Goal: Task Accomplishment & Management: Use online tool/utility

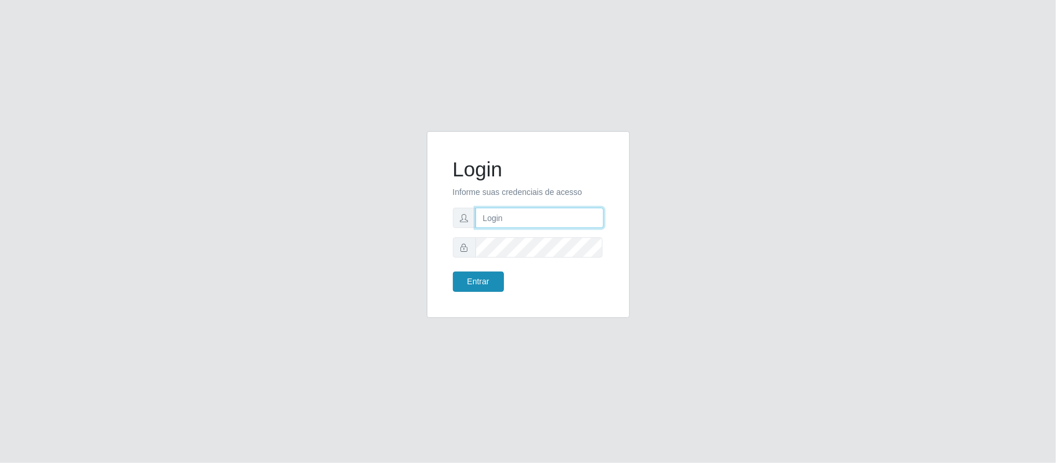
type input "[EMAIL_ADDRESS][DOMAIN_NAME]"
click at [471, 278] on button "Entrar" at bounding box center [478, 281] width 51 height 20
click at [472, 290] on button "Entrar" at bounding box center [478, 281] width 51 height 20
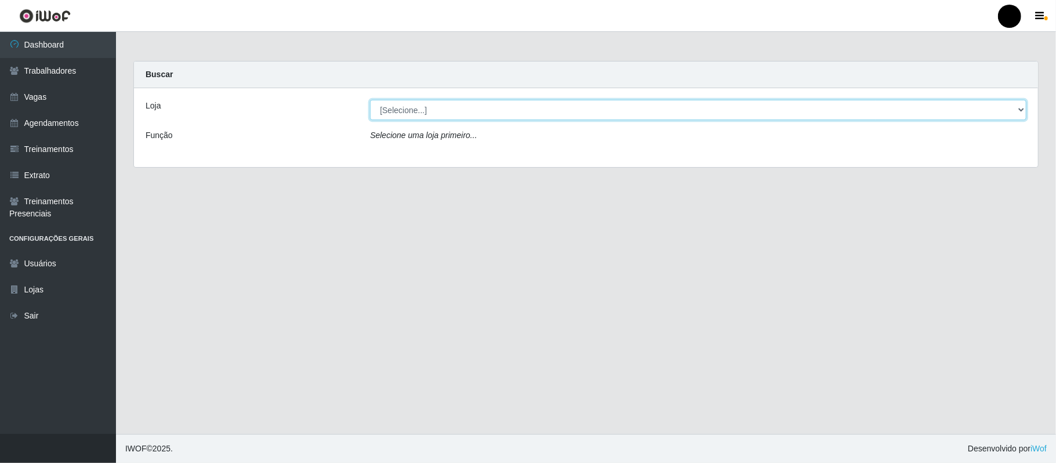
click at [996, 112] on select "[Selecione...] SuperFácil Atacado - Emaús" at bounding box center [698, 110] width 656 height 20
select select "407"
click at [370, 100] on select "[Selecione...] SuperFácil Atacado - Emaús" at bounding box center [698, 110] width 656 height 20
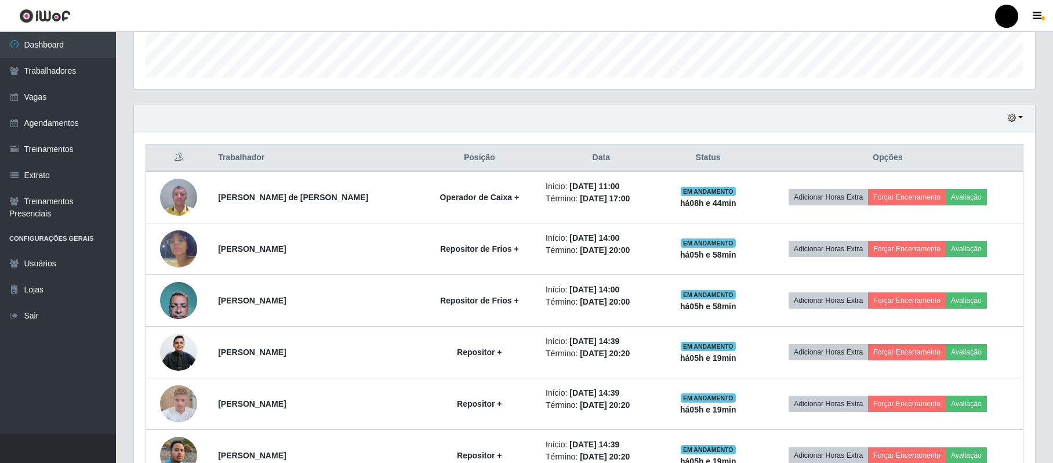
scroll to position [386, 0]
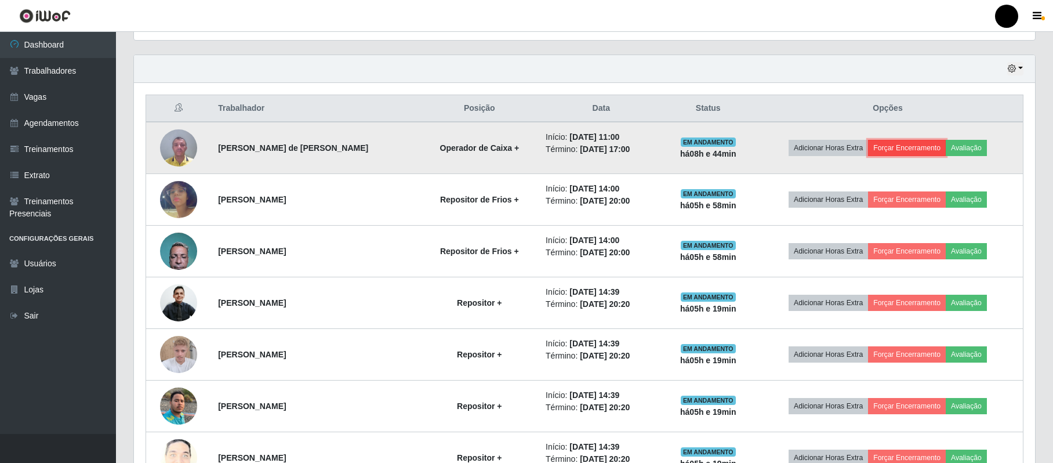
click at [919, 148] on button "Forçar Encerramento" at bounding box center [907, 148] width 78 height 16
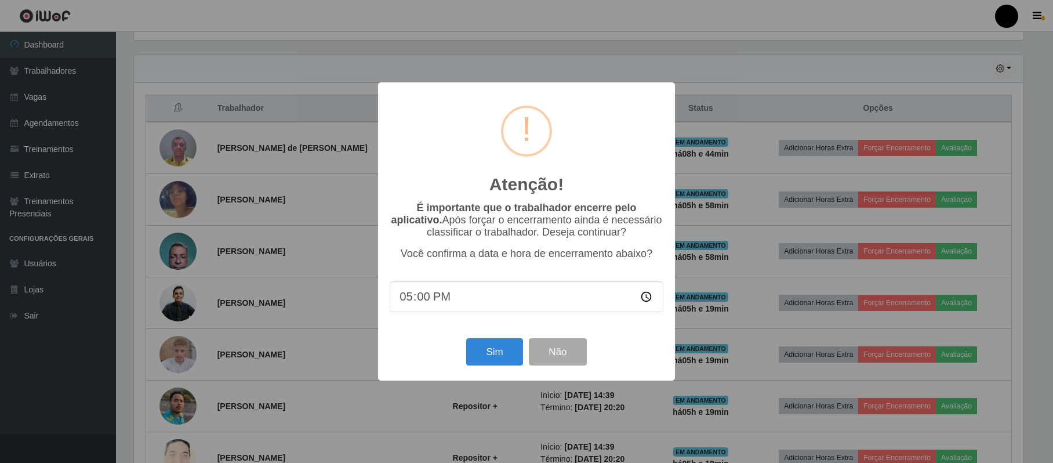
scroll to position [241, 892]
click at [502, 355] on button "Sim" at bounding box center [496, 351] width 56 height 27
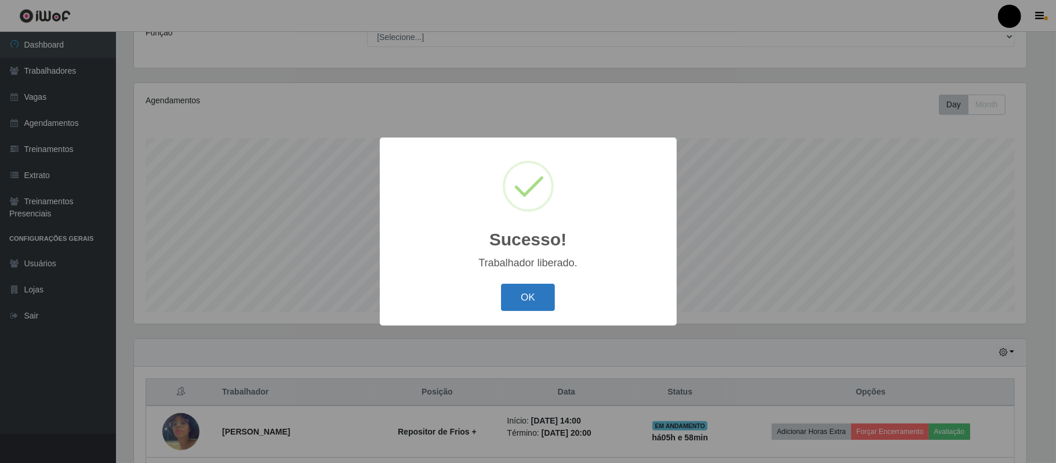
click at [514, 293] on button "OK" at bounding box center [528, 297] width 54 height 27
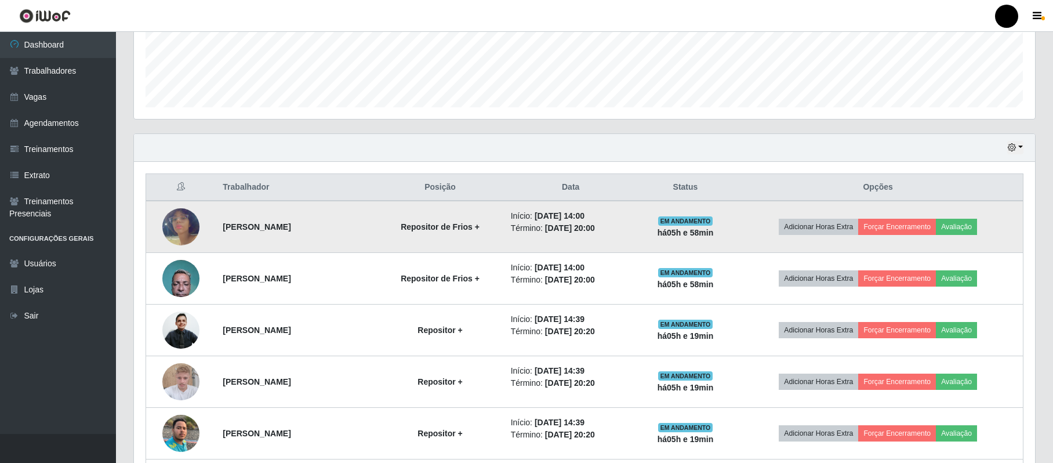
scroll to position [335, 0]
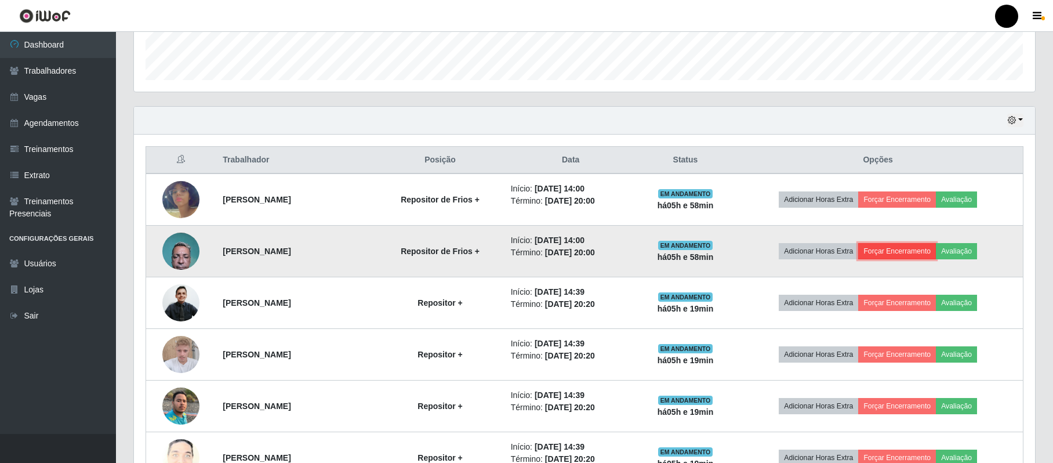
click at [891, 253] on button "Forçar Encerramento" at bounding box center [897, 251] width 78 height 16
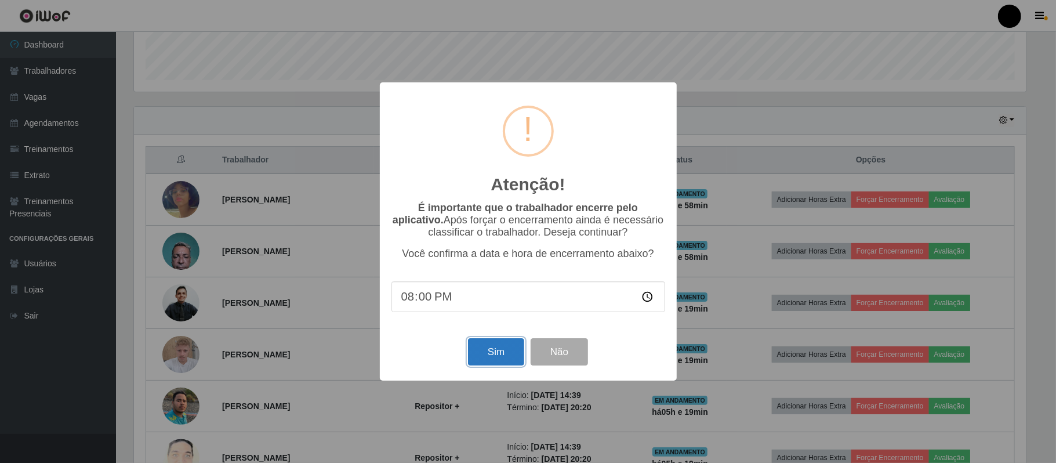
click at [481, 355] on button "Sim" at bounding box center [496, 351] width 56 height 27
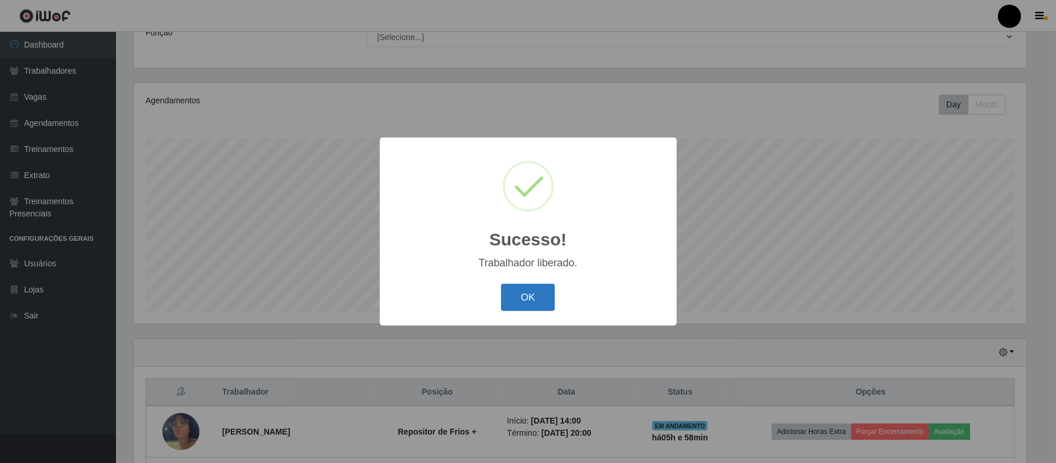
click at [539, 306] on button "OK" at bounding box center [528, 297] width 54 height 27
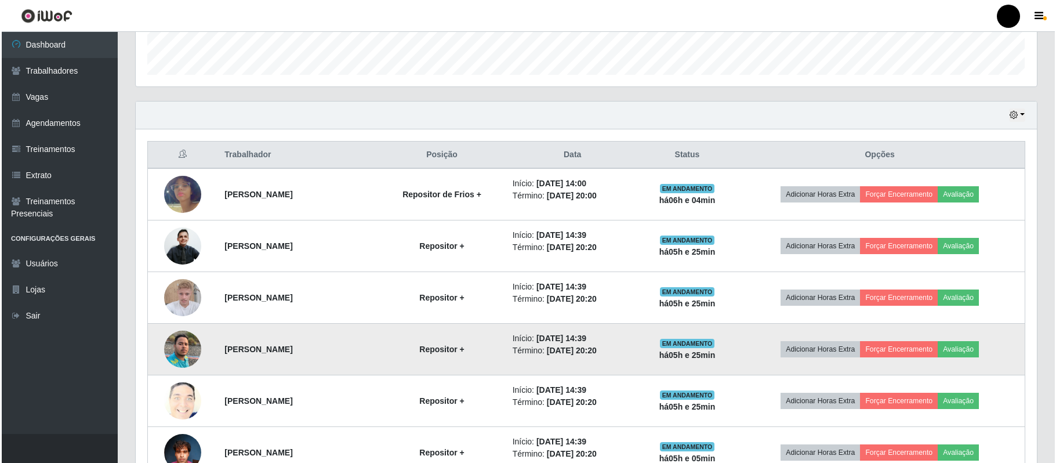
scroll to position [339, 0]
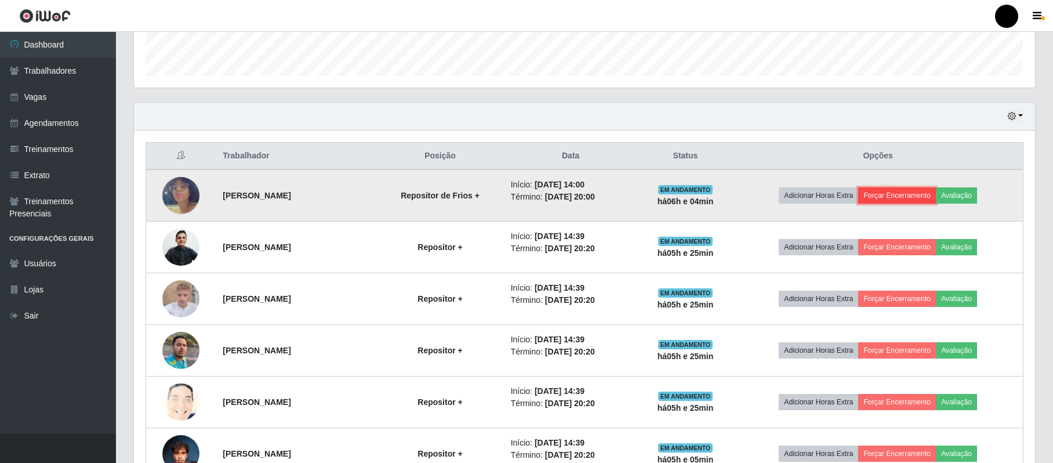
click at [928, 202] on button "Forçar Encerramento" at bounding box center [897, 195] width 78 height 16
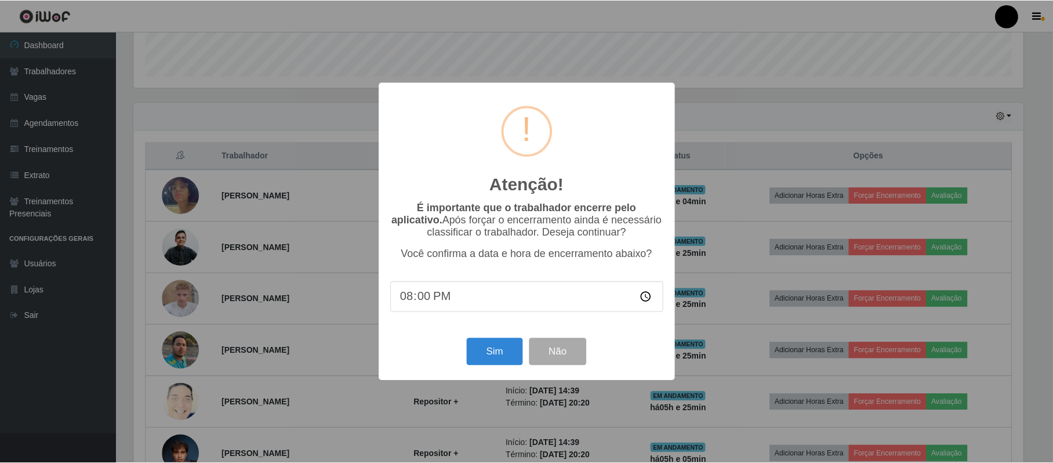
scroll to position [241, 892]
click at [497, 360] on button "Sim" at bounding box center [496, 351] width 56 height 27
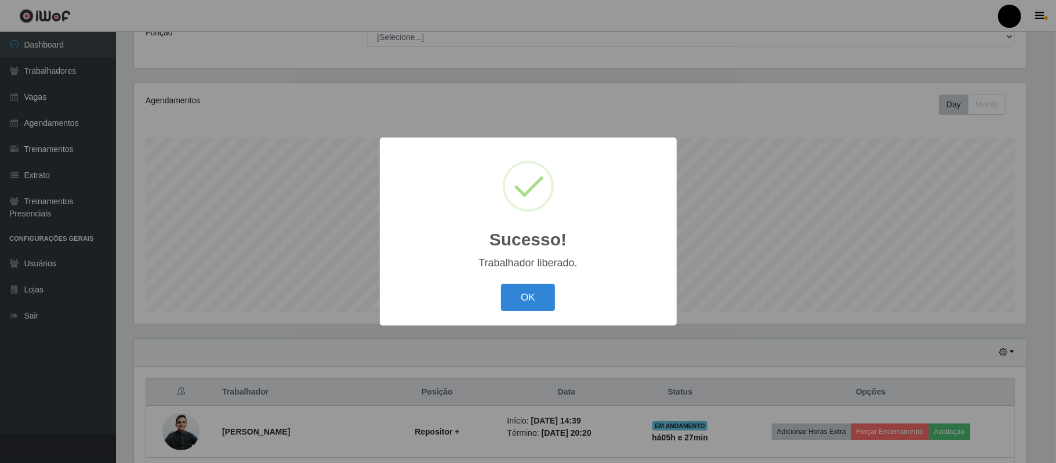
click at [528, 284] on div "OK Cancel" at bounding box center [528, 297] width 274 height 33
click at [536, 288] on button "OK" at bounding box center [528, 297] width 54 height 27
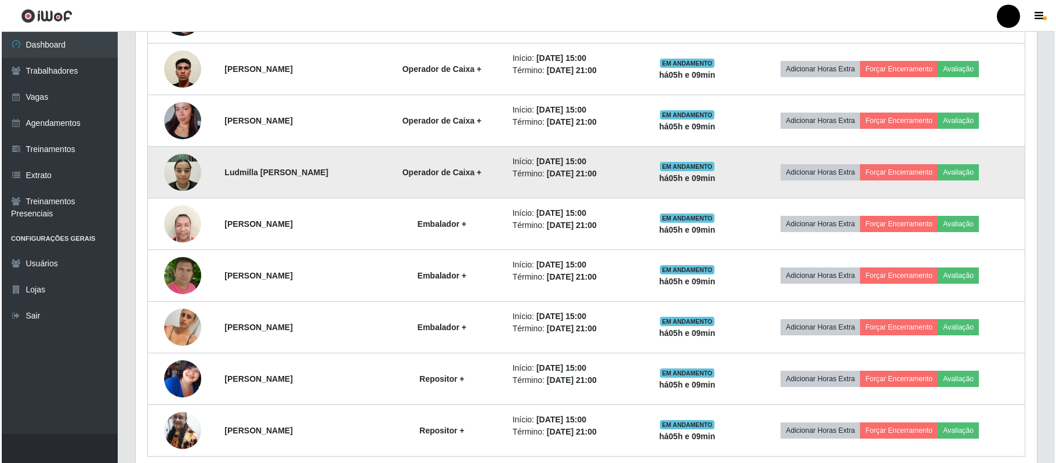
scroll to position [828, 0]
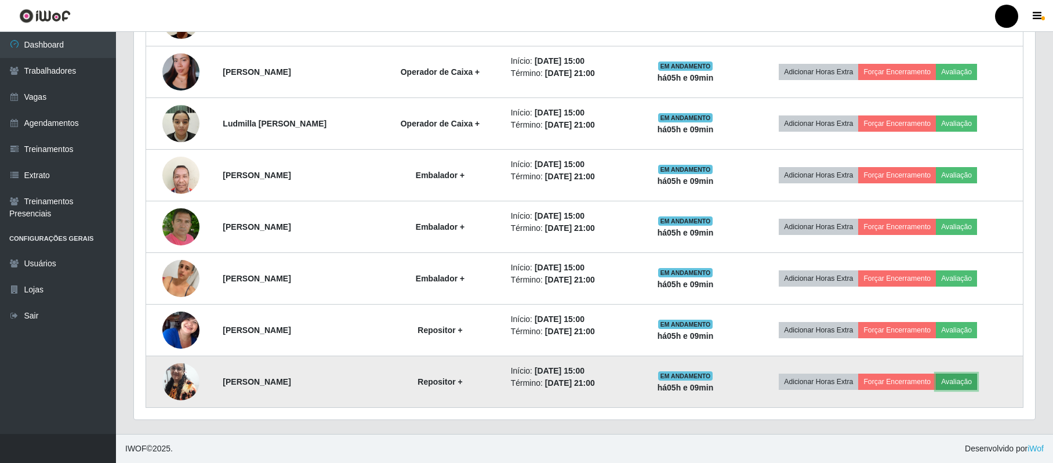
click at [977, 385] on button "Avaliação" at bounding box center [956, 381] width 41 height 16
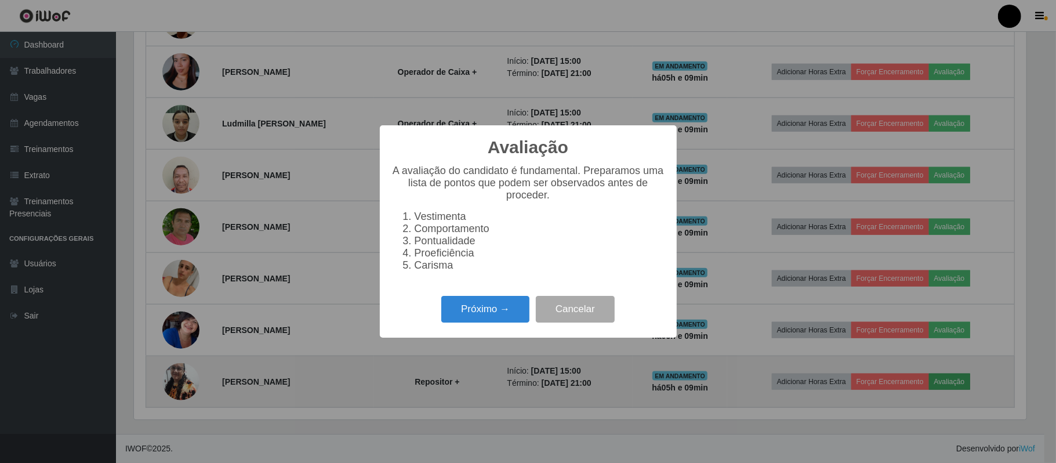
scroll to position [241, 892]
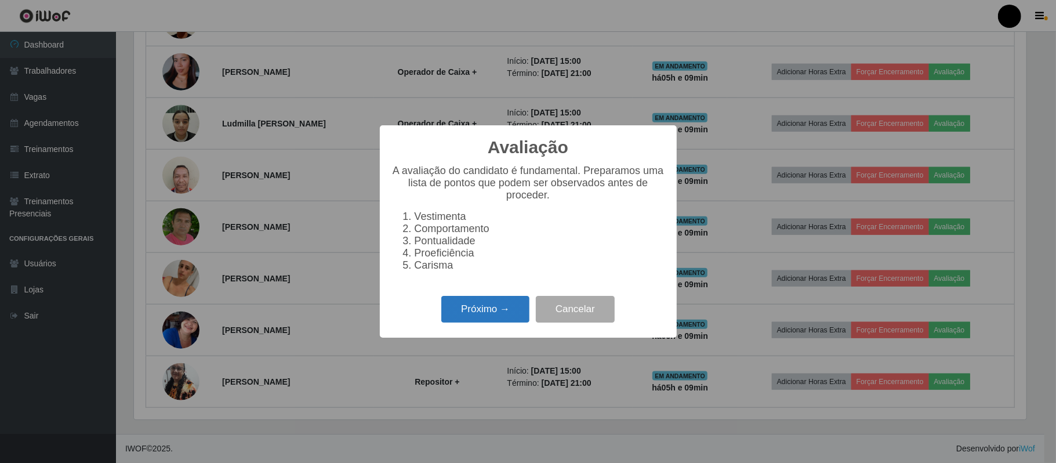
click at [479, 314] on button "Próximo →" at bounding box center [485, 309] width 88 height 27
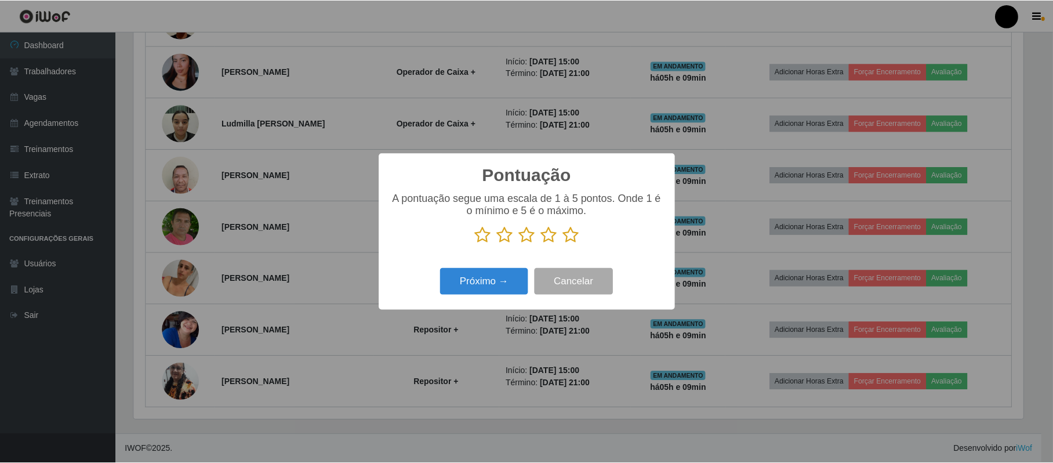
scroll to position [579590, 578939]
click at [569, 277] on button "Cancelar" at bounding box center [575, 281] width 79 height 27
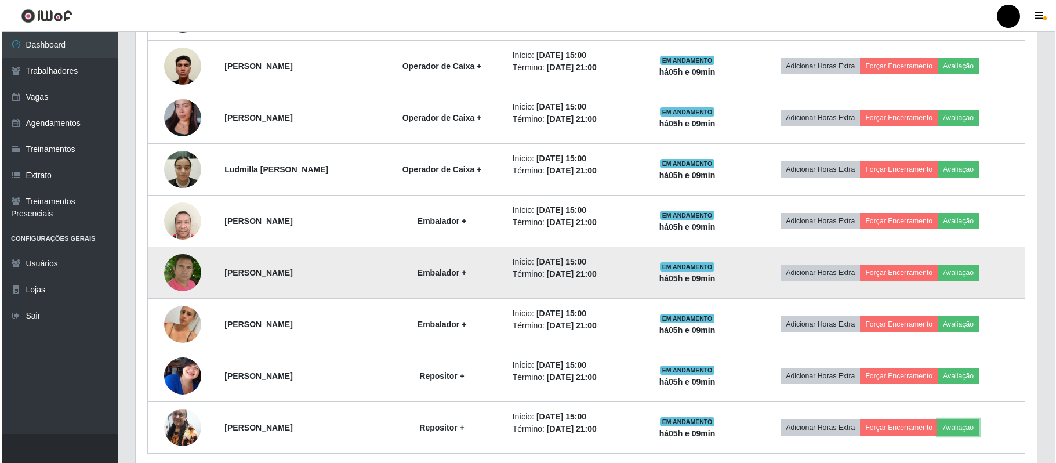
scroll to position [750, 0]
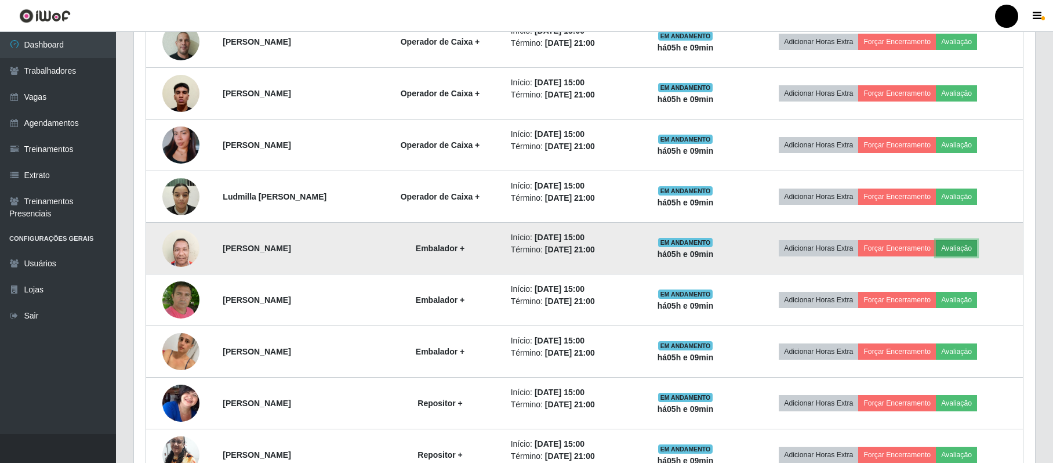
click at [973, 248] on button "Avaliação" at bounding box center [956, 248] width 41 height 16
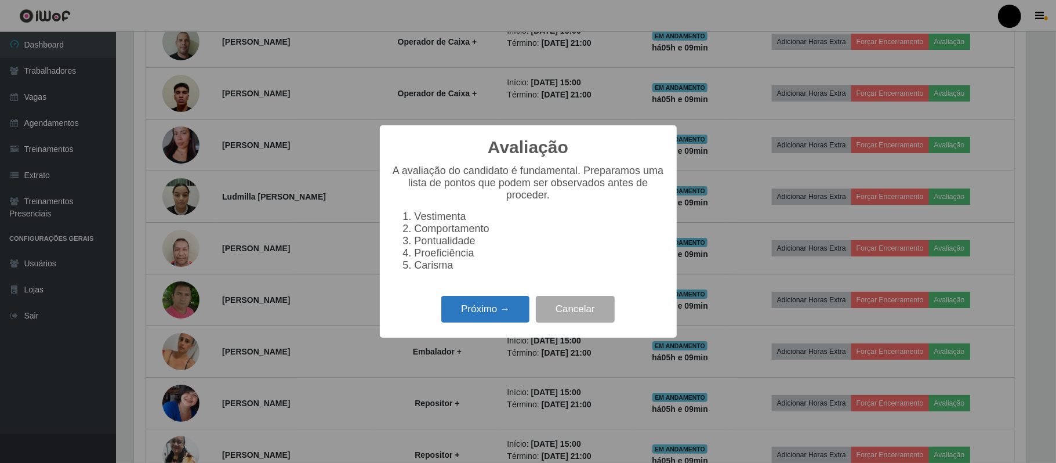
click at [489, 315] on button "Próximo →" at bounding box center [485, 309] width 88 height 27
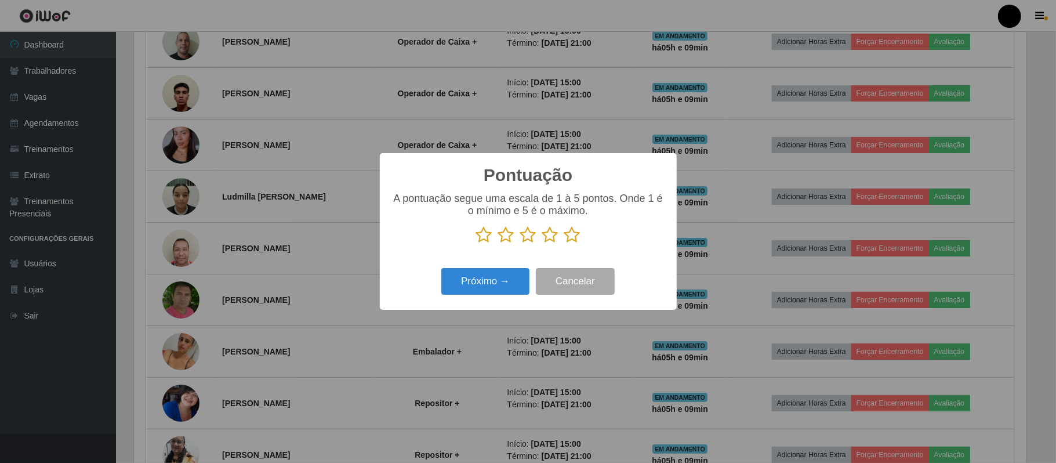
click at [549, 235] on icon at bounding box center [550, 234] width 16 height 17
click at [542, 244] on input "radio" at bounding box center [542, 244] width 0 height 0
click at [509, 286] on button "Próximo →" at bounding box center [485, 281] width 88 height 27
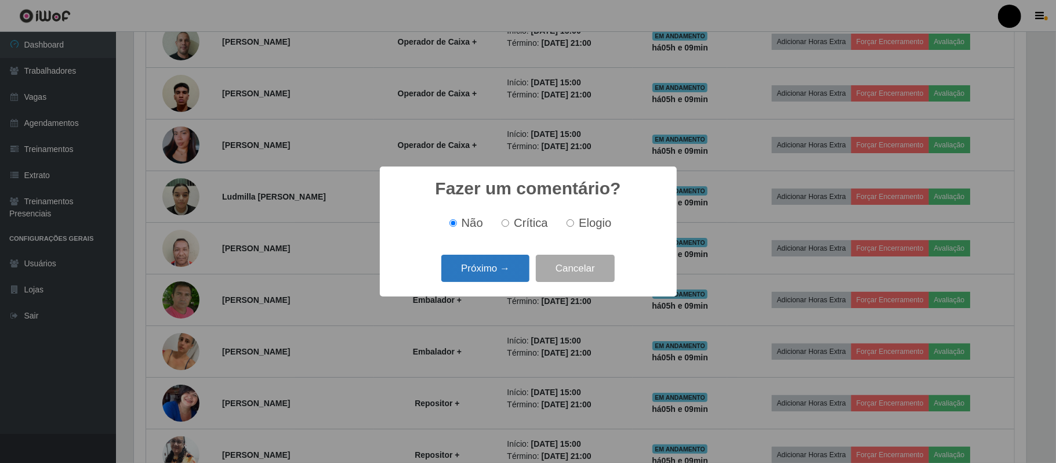
click at [510, 277] on button "Próximo →" at bounding box center [485, 268] width 88 height 27
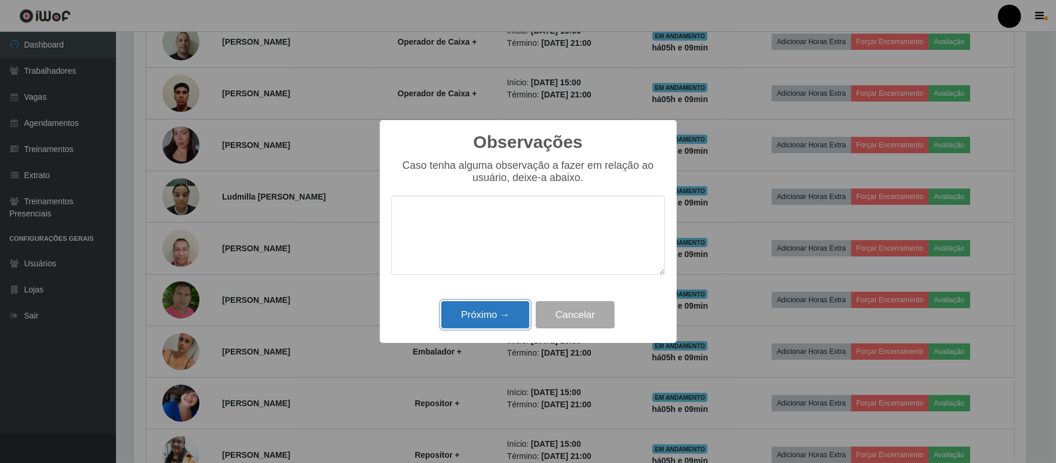
click at [503, 322] on button "Próximo →" at bounding box center [485, 314] width 88 height 27
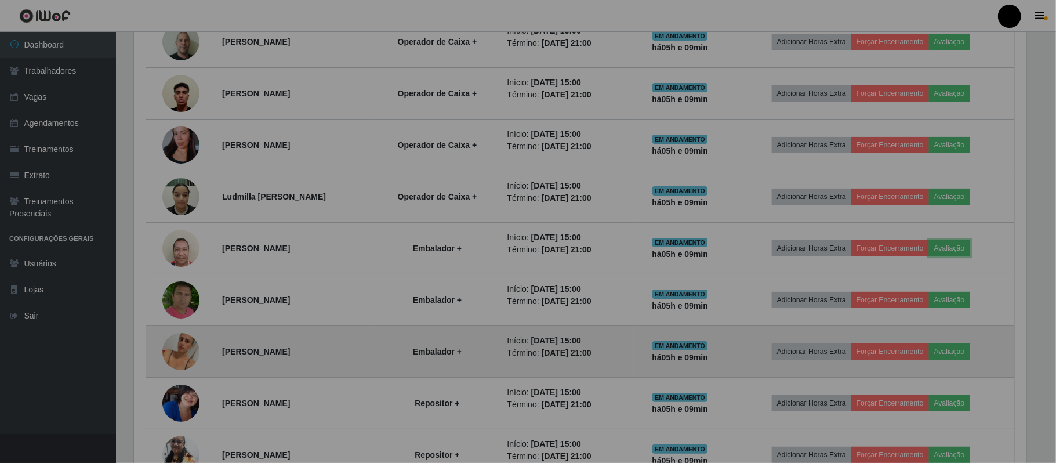
scroll to position [241, 900]
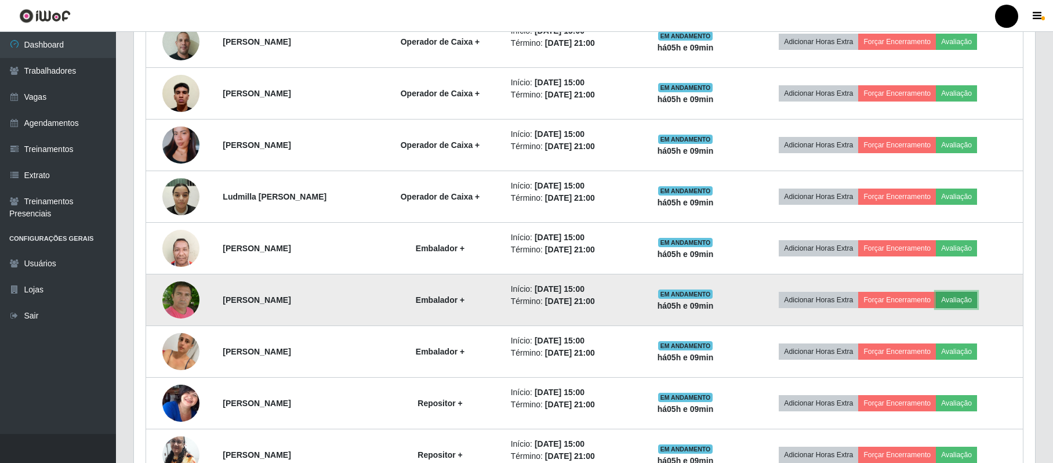
click at [977, 308] on button "Avaliação" at bounding box center [956, 300] width 41 height 16
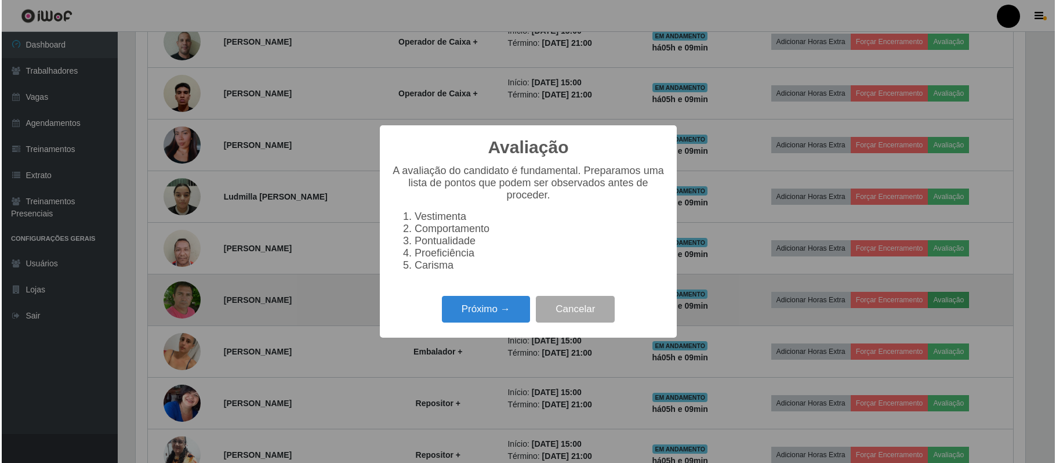
scroll to position [241, 892]
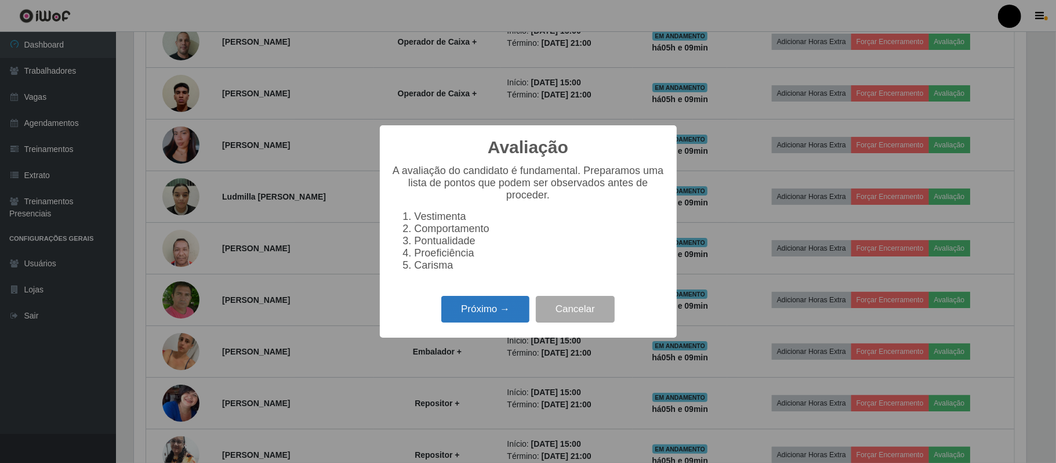
click at [488, 323] on button "Próximo →" at bounding box center [485, 309] width 88 height 27
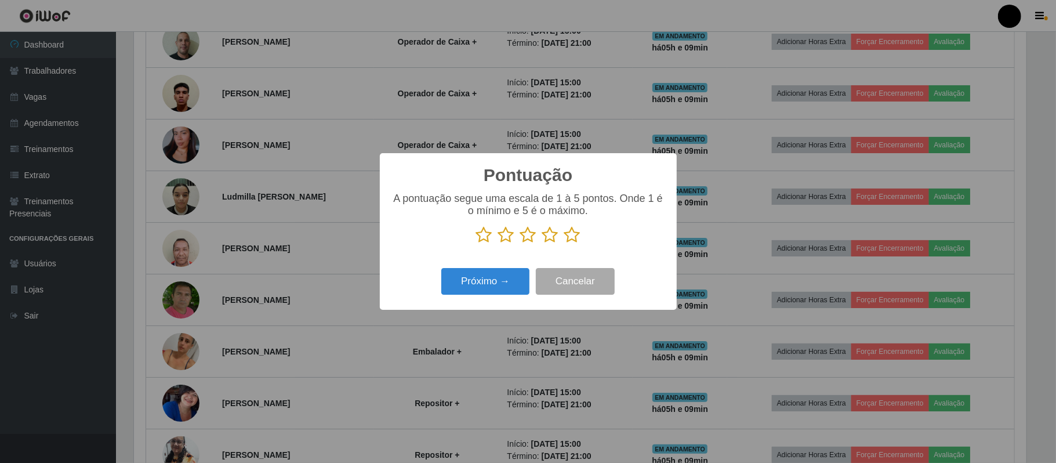
scroll to position [579590, 578939]
click at [504, 239] on icon at bounding box center [506, 234] width 16 height 17
click at [498, 244] on input "radio" at bounding box center [498, 244] width 0 height 0
click at [490, 290] on button "Próximo →" at bounding box center [485, 281] width 88 height 27
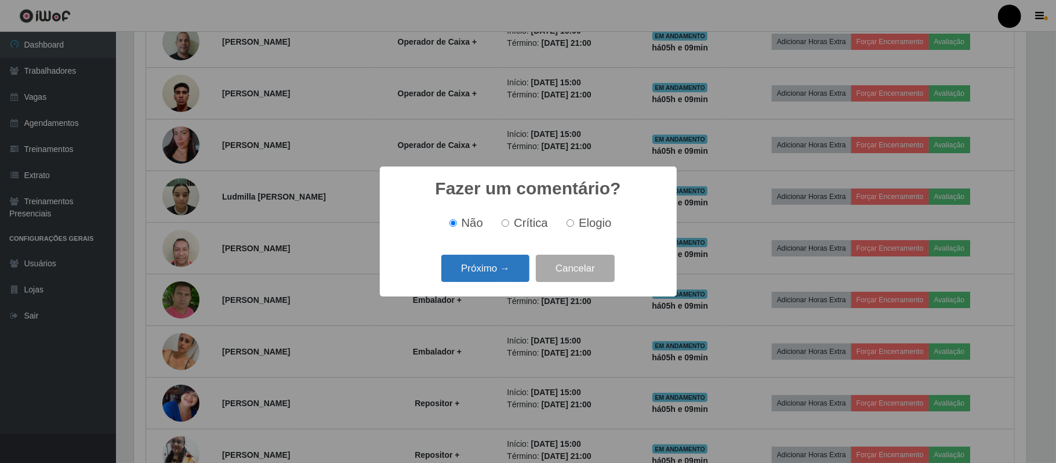
click at [506, 282] on button "Próximo →" at bounding box center [485, 268] width 88 height 27
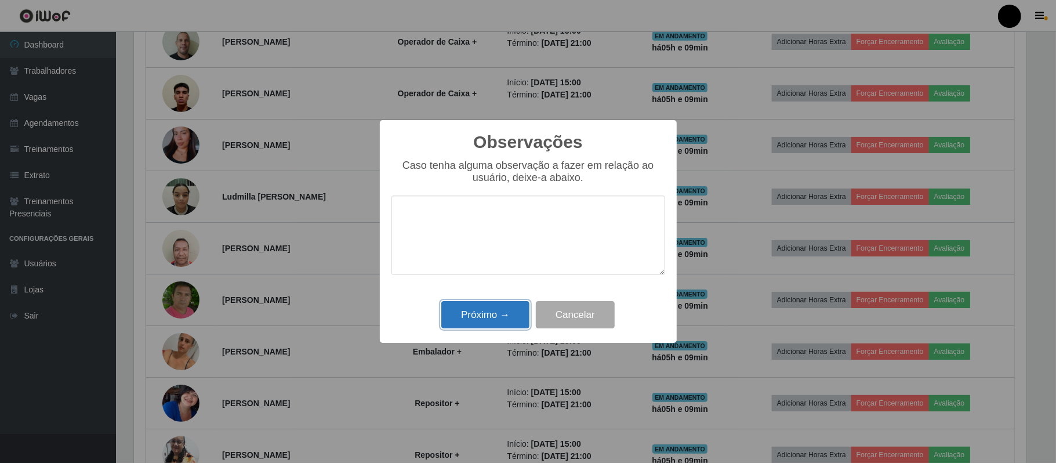
click at [497, 319] on button "Próximo →" at bounding box center [485, 314] width 88 height 27
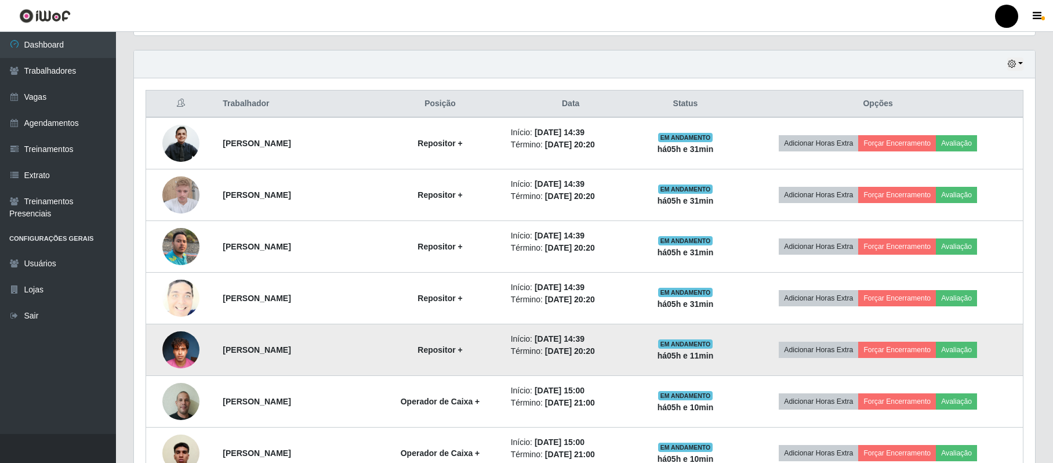
scroll to position [364, 0]
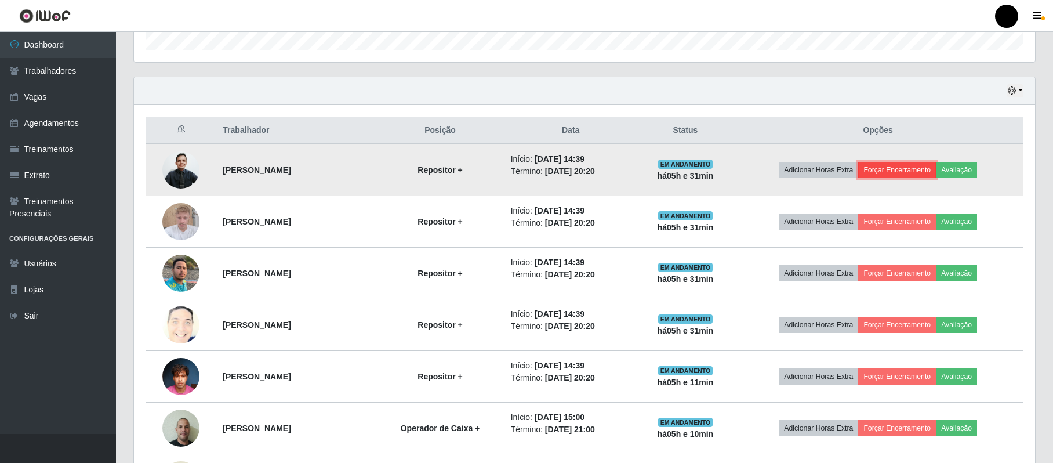
click at [912, 172] on button "Forçar Encerramento" at bounding box center [897, 170] width 78 height 16
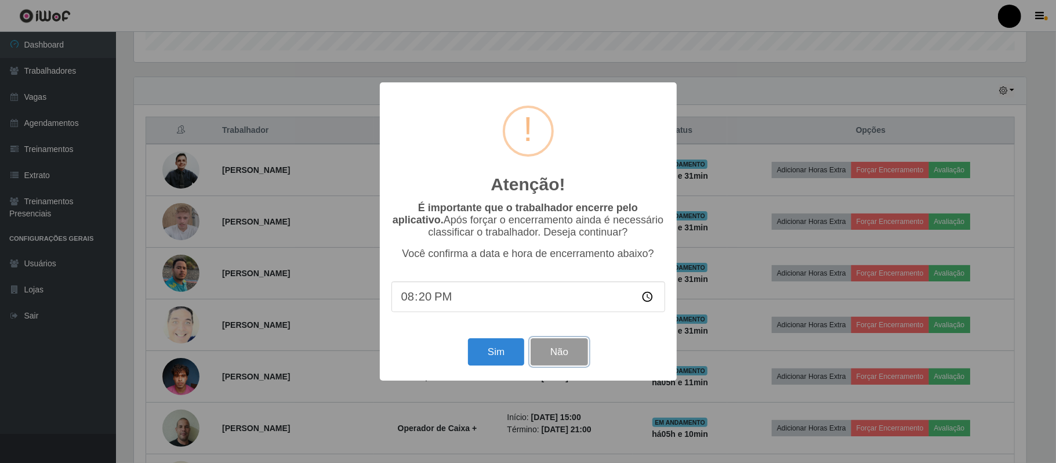
click at [566, 354] on button "Não" at bounding box center [559, 351] width 57 height 27
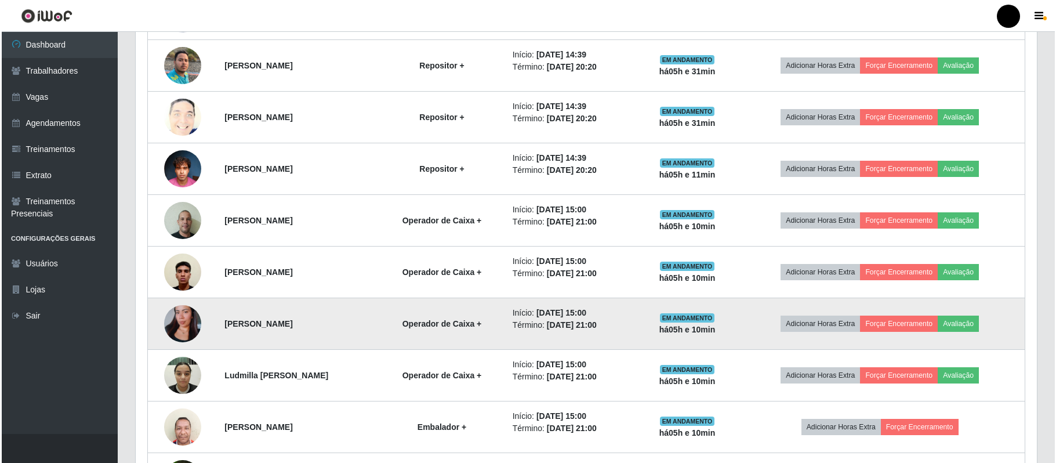
scroll to position [596, 0]
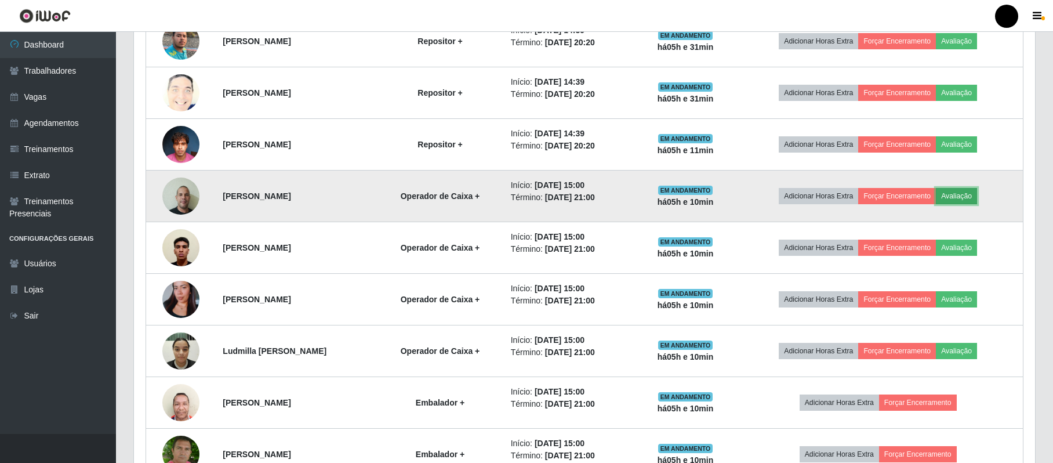
click at [972, 193] on button "Avaliação" at bounding box center [956, 196] width 41 height 16
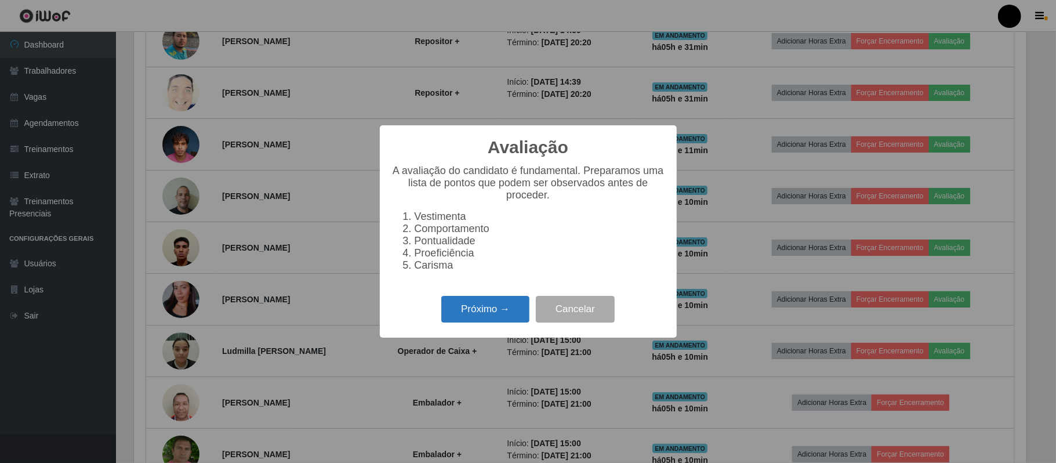
click at [467, 323] on button "Próximo →" at bounding box center [485, 309] width 88 height 27
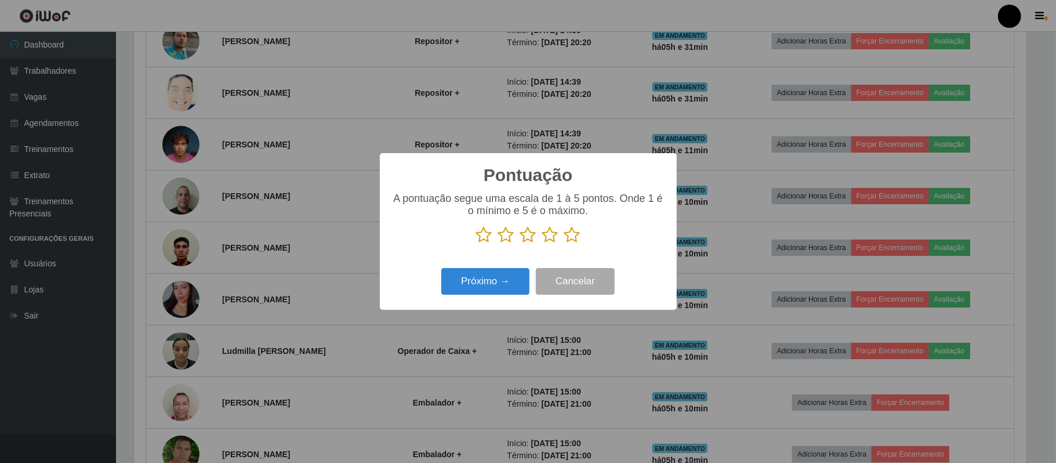
scroll to position [579590, 578939]
click at [555, 237] on icon at bounding box center [550, 234] width 16 height 17
click at [542, 244] on input "radio" at bounding box center [542, 244] width 0 height 0
click at [507, 277] on button "Próximo →" at bounding box center [485, 281] width 88 height 27
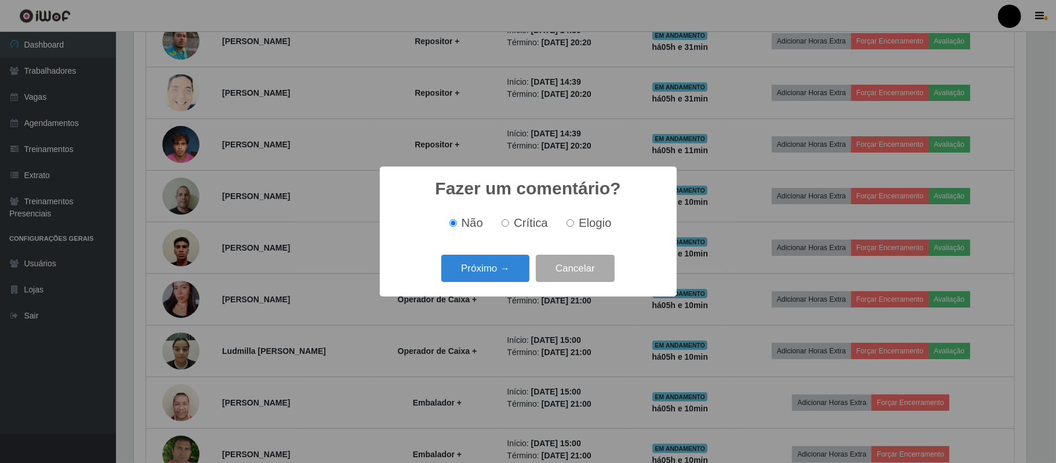
click at [507, 277] on button "Próximo →" at bounding box center [485, 268] width 88 height 27
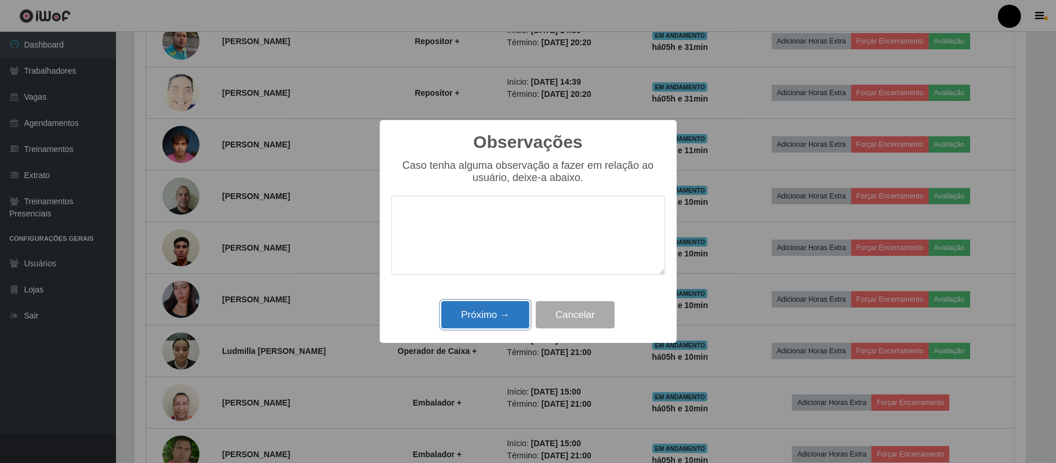
click at [500, 312] on button "Próximo →" at bounding box center [485, 314] width 88 height 27
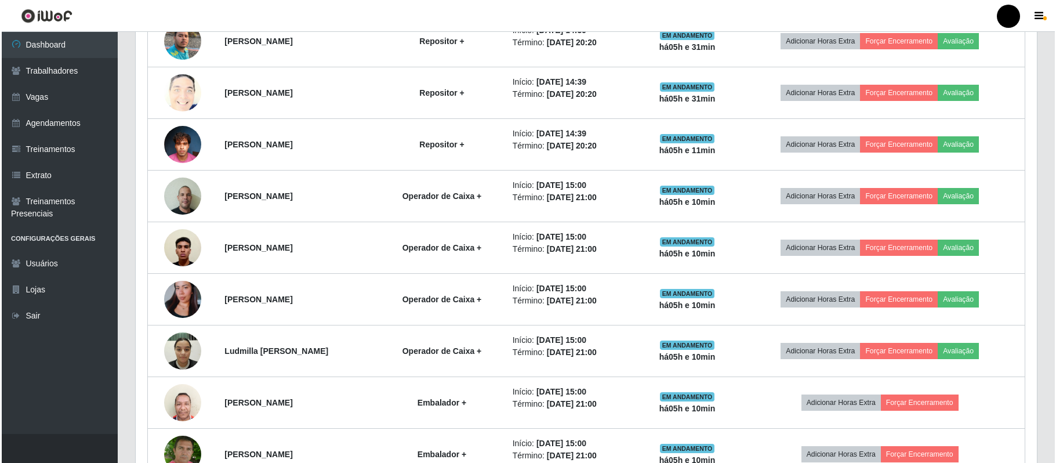
scroll to position [0, 0]
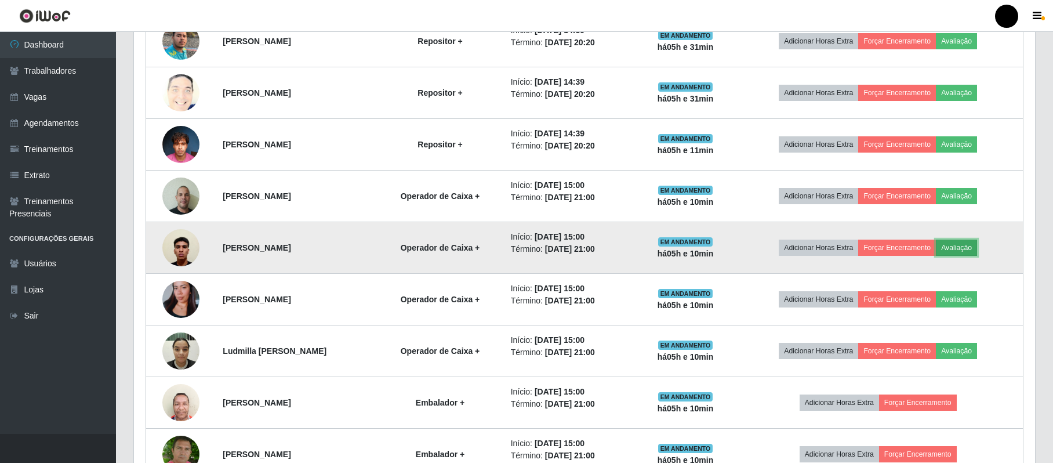
click at [976, 250] on button "Avaliação" at bounding box center [956, 247] width 41 height 16
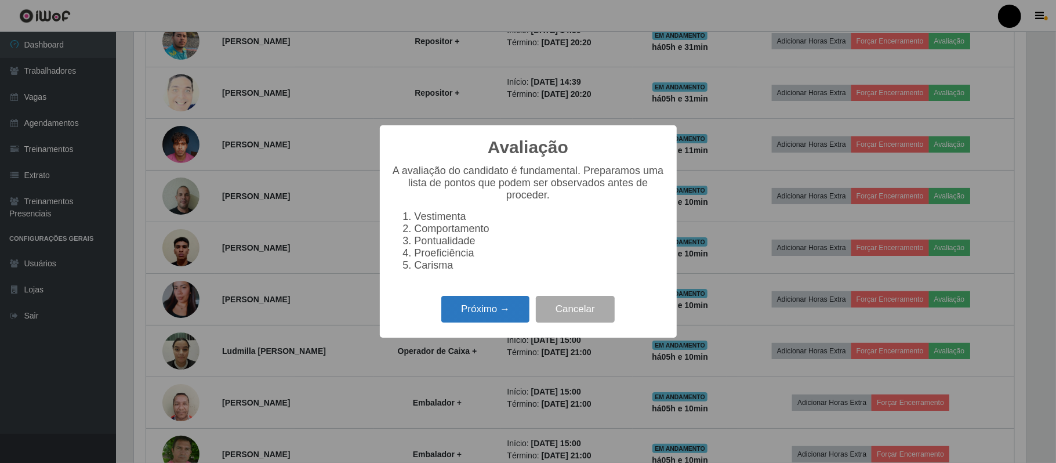
click at [462, 320] on button "Próximo →" at bounding box center [485, 309] width 88 height 27
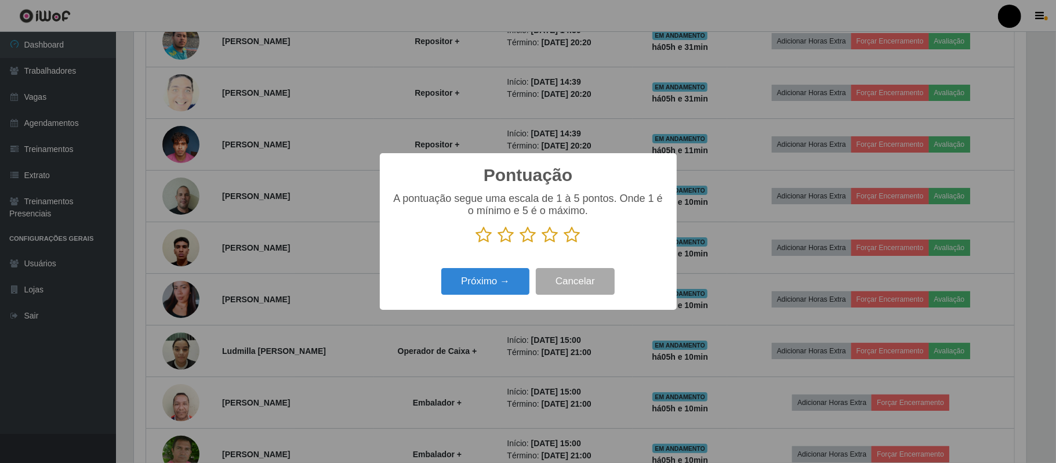
click at [486, 235] on icon at bounding box center [484, 234] width 16 height 17
click at [476, 244] on input "radio" at bounding box center [476, 244] width 0 height 0
click at [488, 286] on button "Próximo →" at bounding box center [485, 281] width 88 height 27
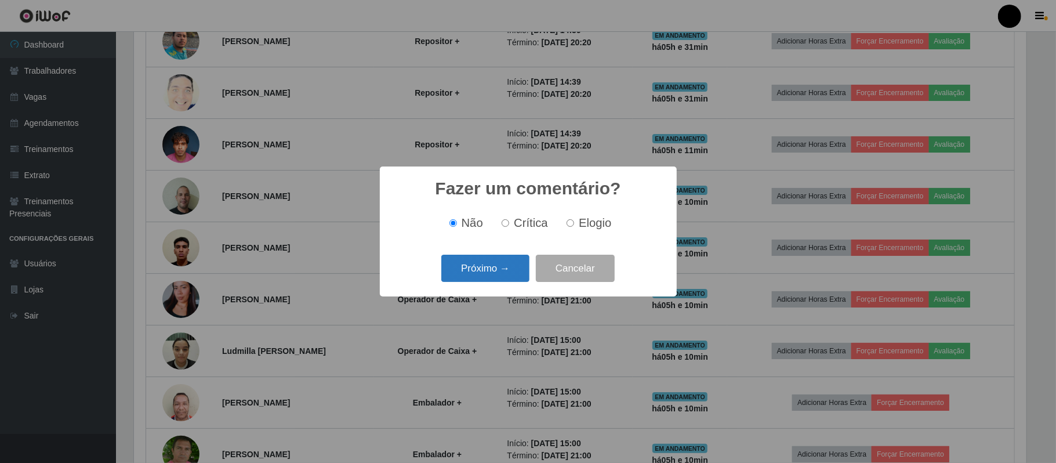
click at [510, 273] on button "Próximo →" at bounding box center [485, 268] width 88 height 27
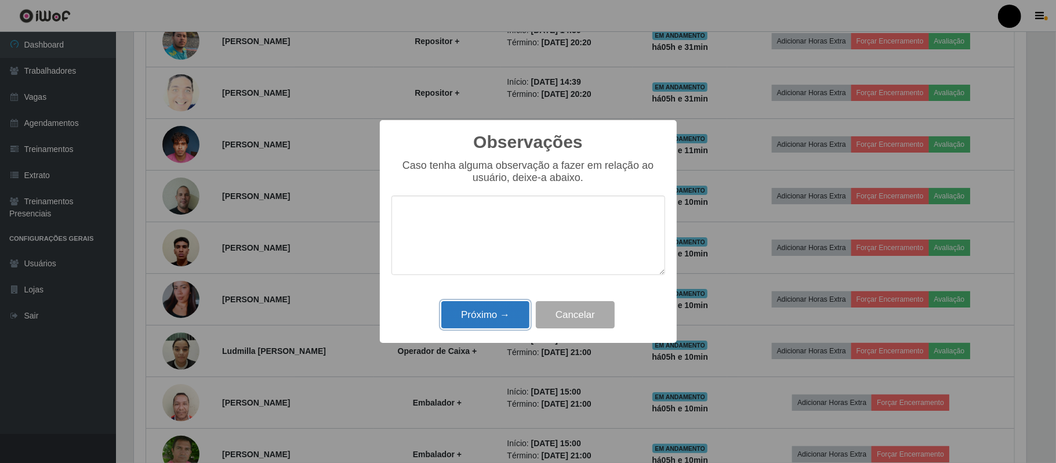
click at [492, 321] on button "Próximo →" at bounding box center [485, 314] width 88 height 27
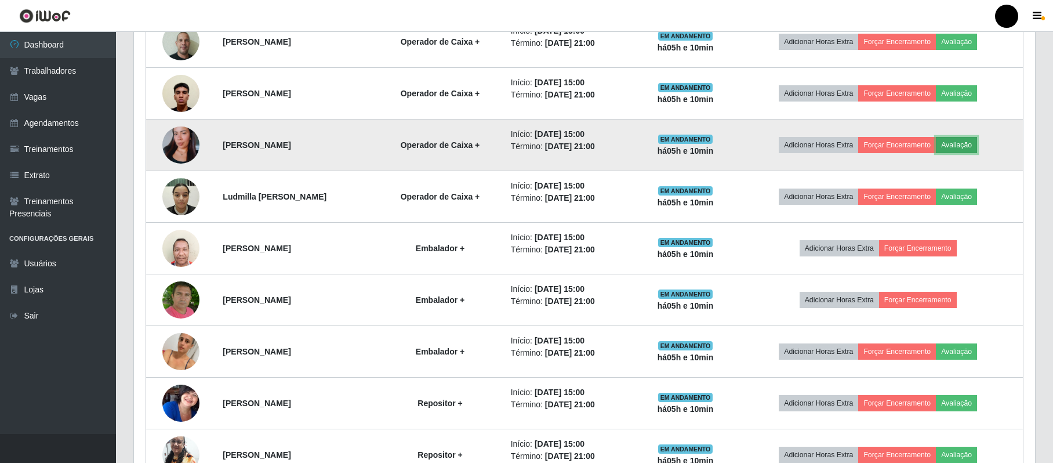
click at [964, 147] on button "Avaliação" at bounding box center [956, 145] width 41 height 16
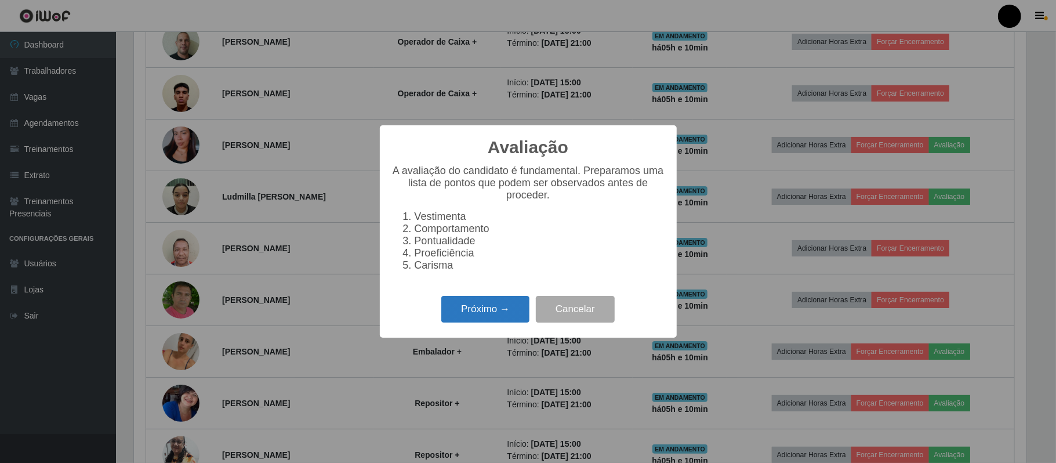
click at [449, 318] on button "Próximo →" at bounding box center [485, 309] width 88 height 27
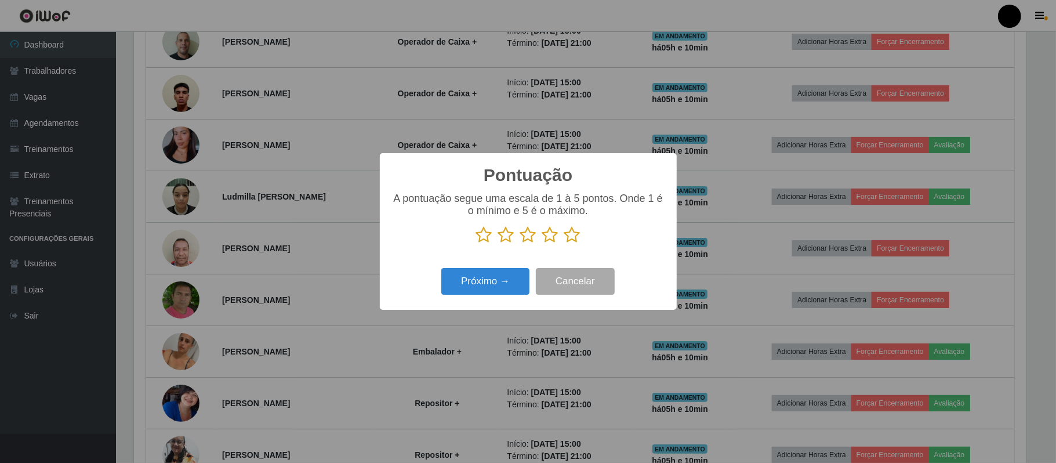
click at [502, 238] on icon at bounding box center [506, 234] width 16 height 17
click at [498, 244] on input "radio" at bounding box center [498, 244] width 0 height 0
click at [502, 283] on button "Próximo →" at bounding box center [485, 281] width 88 height 27
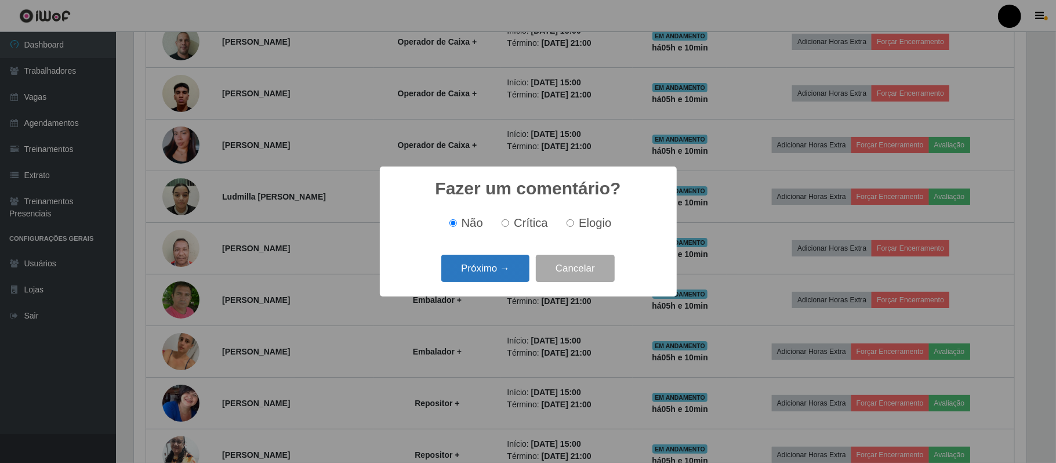
click at [502, 270] on button "Próximo →" at bounding box center [485, 268] width 88 height 27
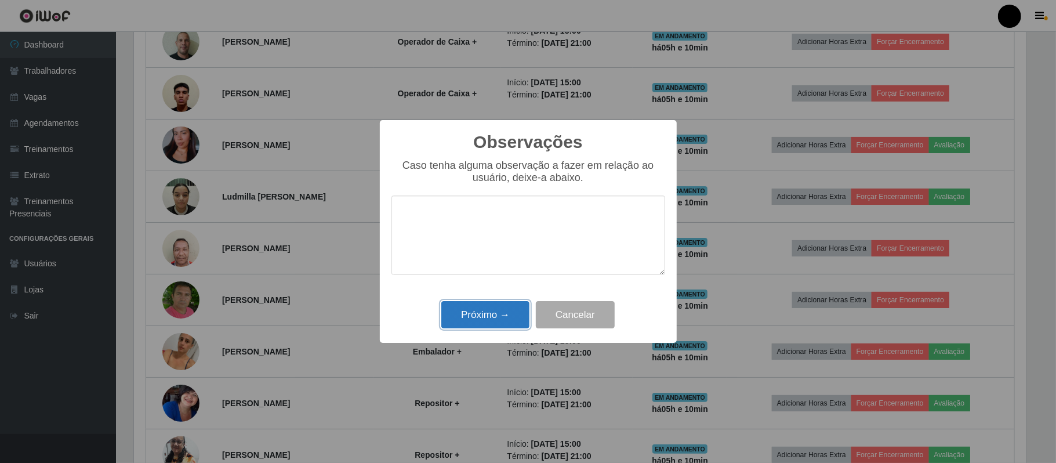
click at [511, 318] on button "Próximo →" at bounding box center [485, 314] width 88 height 27
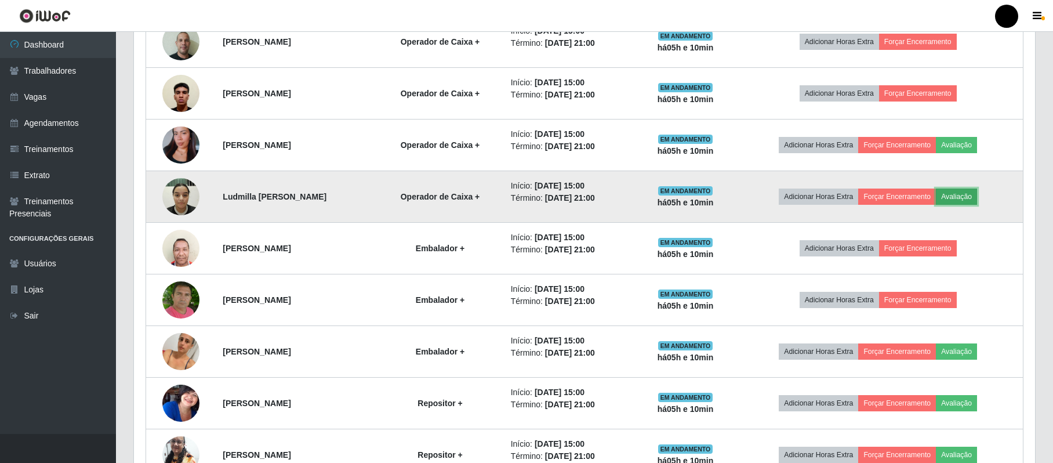
click at [975, 196] on button "Avaliação" at bounding box center [956, 196] width 41 height 16
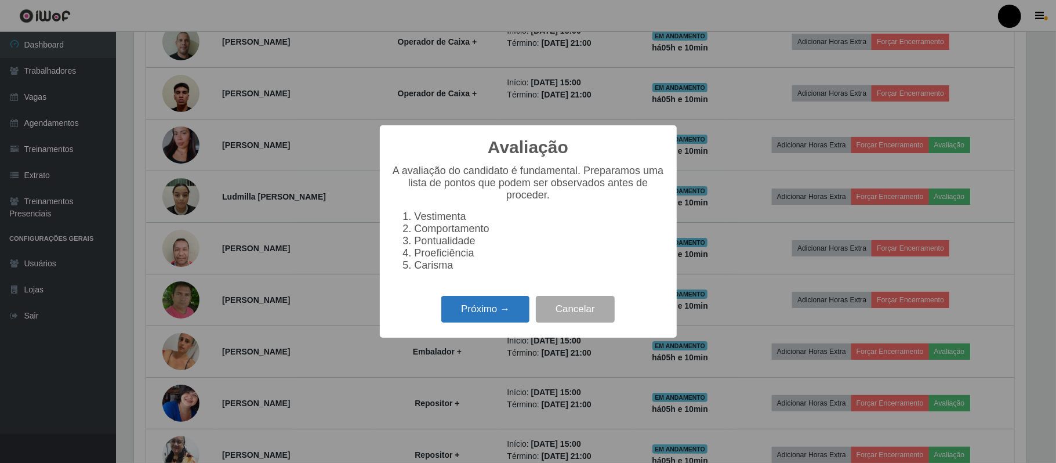
click at [497, 309] on button "Próximo →" at bounding box center [485, 309] width 88 height 27
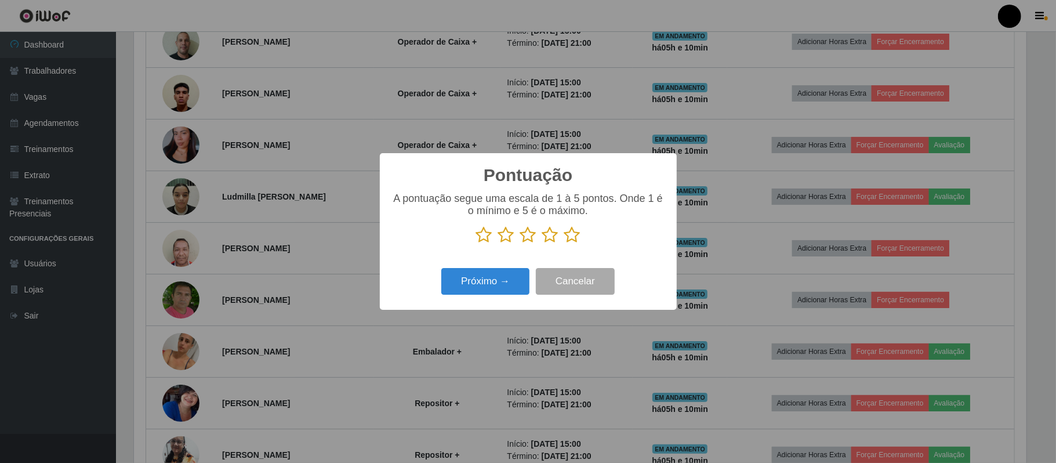
click at [533, 239] on icon at bounding box center [528, 234] width 16 height 17
click at [520, 244] on input "radio" at bounding box center [520, 244] width 0 height 0
click at [500, 279] on button "Próximo →" at bounding box center [485, 281] width 88 height 27
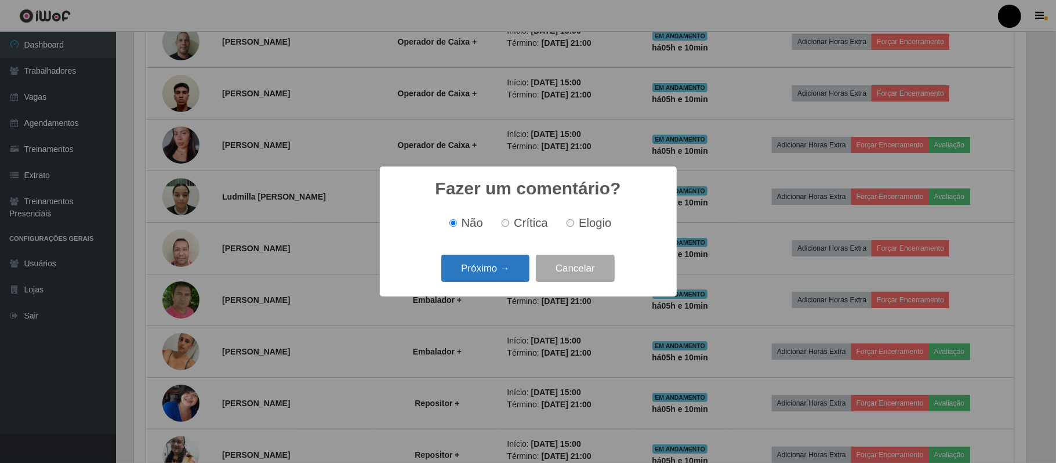
click at [506, 277] on button "Próximo →" at bounding box center [485, 268] width 88 height 27
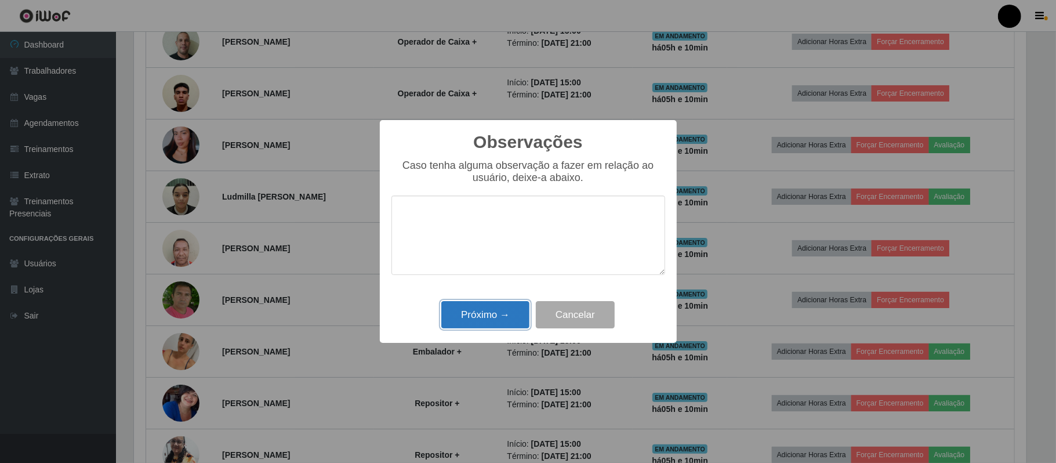
click at [495, 323] on button "Próximo →" at bounding box center [485, 314] width 88 height 27
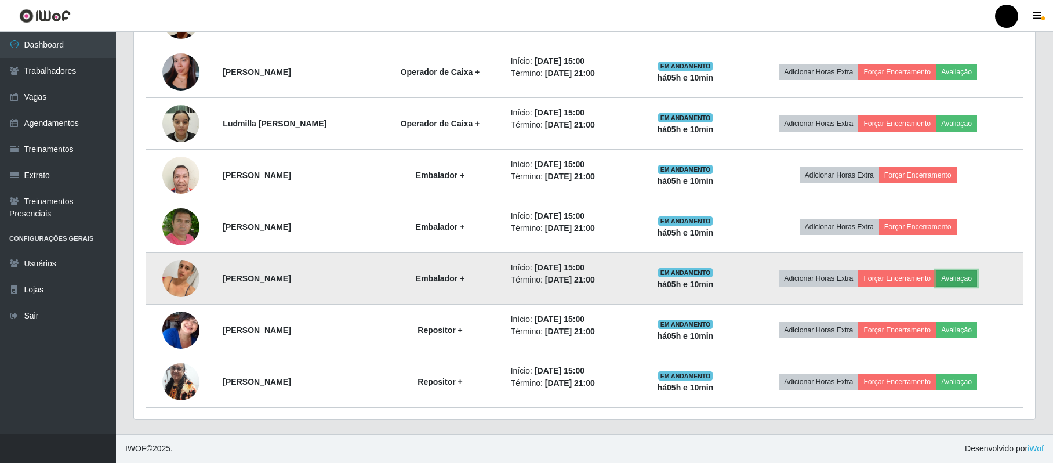
click at [974, 281] on button "Avaliação" at bounding box center [956, 278] width 41 height 16
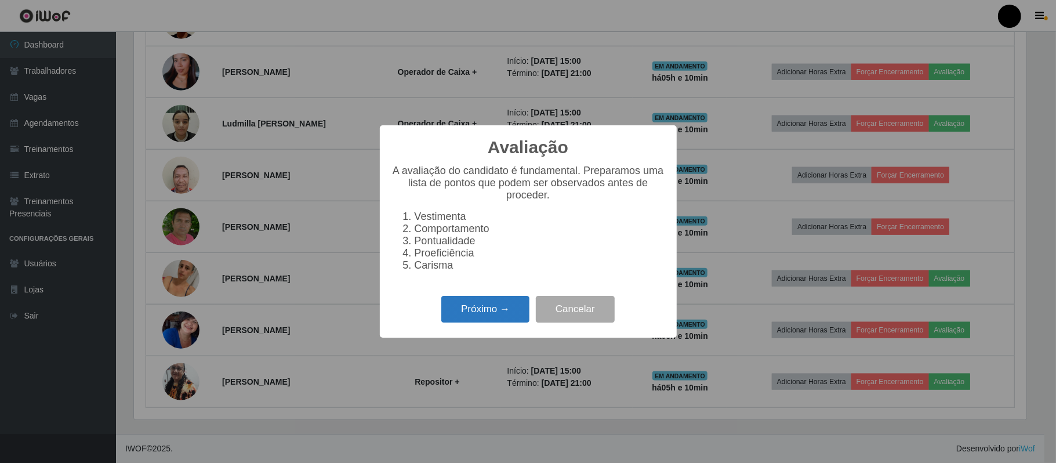
click at [484, 311] on button "Próximo →" at bounding box center [485, 309] width 88 height 27
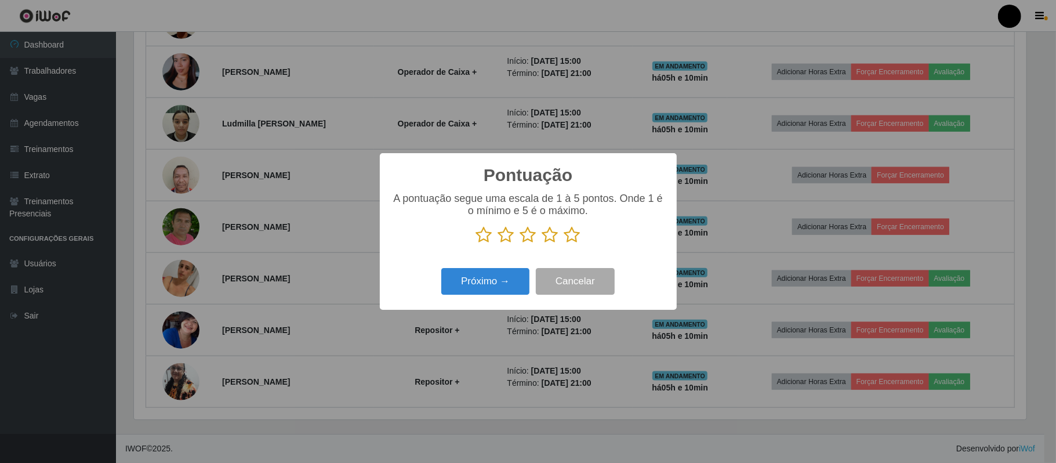
click at [554, 237] on icon at bounding box center [550, 234] width 16 height 17
click at [542, 244] on input "radio" at bounding box center [542, 244] width 0 height 0
click at [502, 293] on button "Próximo →" at bounding box center [485, 281] width 88 height 27
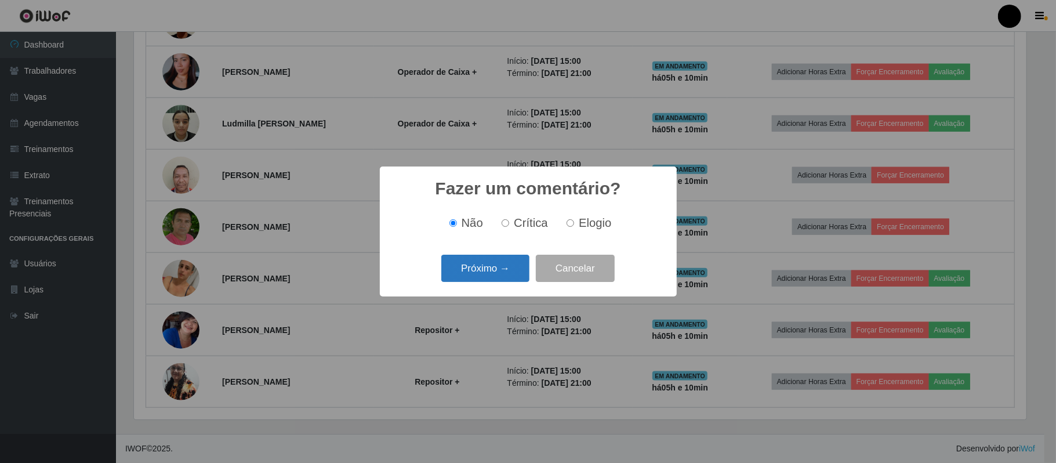
click at [520, 272] on button "Próximo →" at bounding box center [485, 268] width 88 height 27
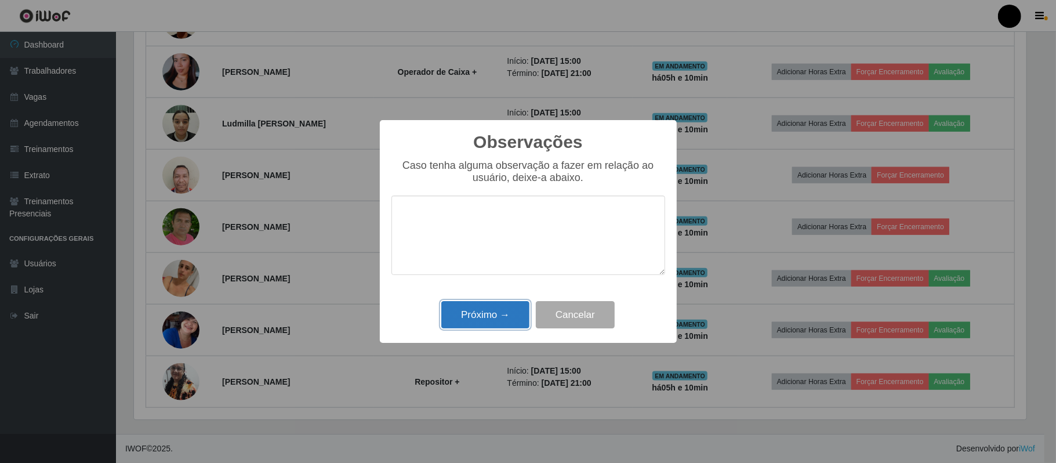
click at [495, 316] on button "Próximo →" at bounding box center [485, 314] width 88 height 27
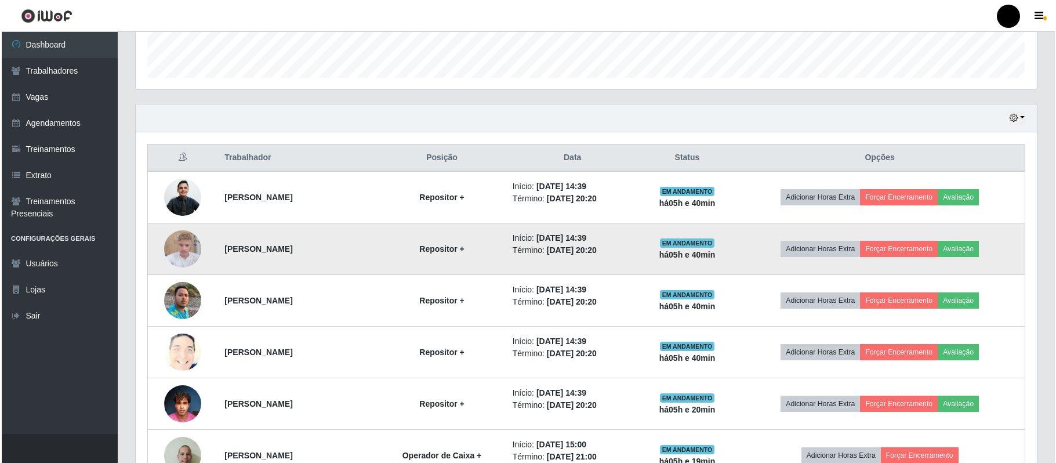
scroll to position [364, 0]
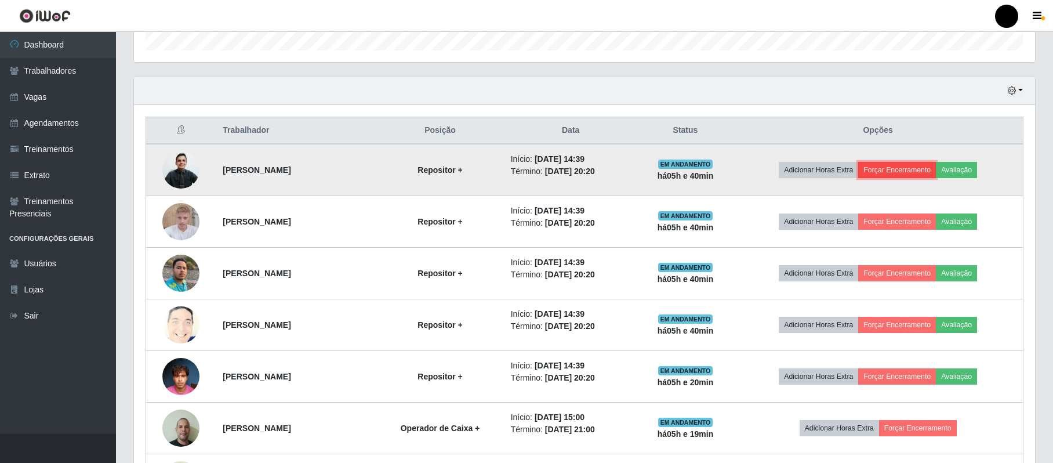
click at [919, 175] on button "Forçar Encerramento" at bounding box center [897, 170] width 78 height 16
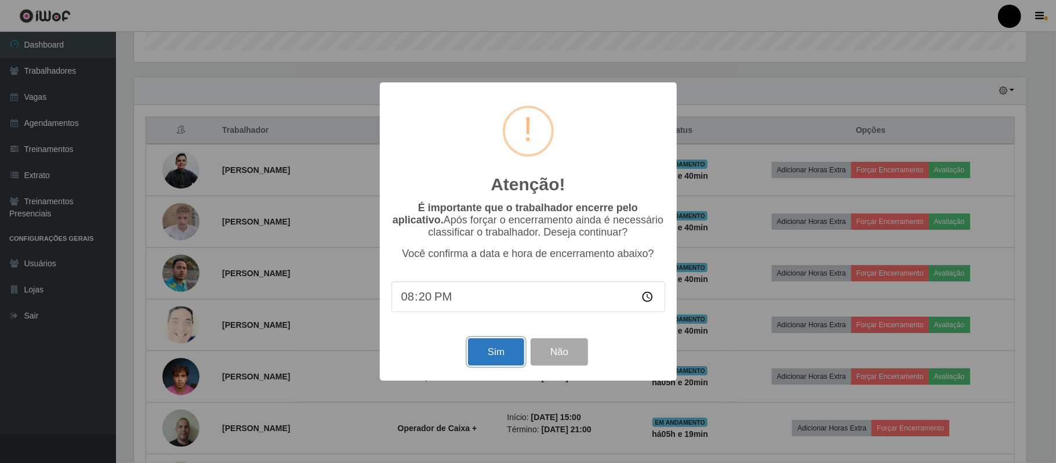
click at [478, 357] on button "Sim" at bounding box center [496, 351] width 56 height 27
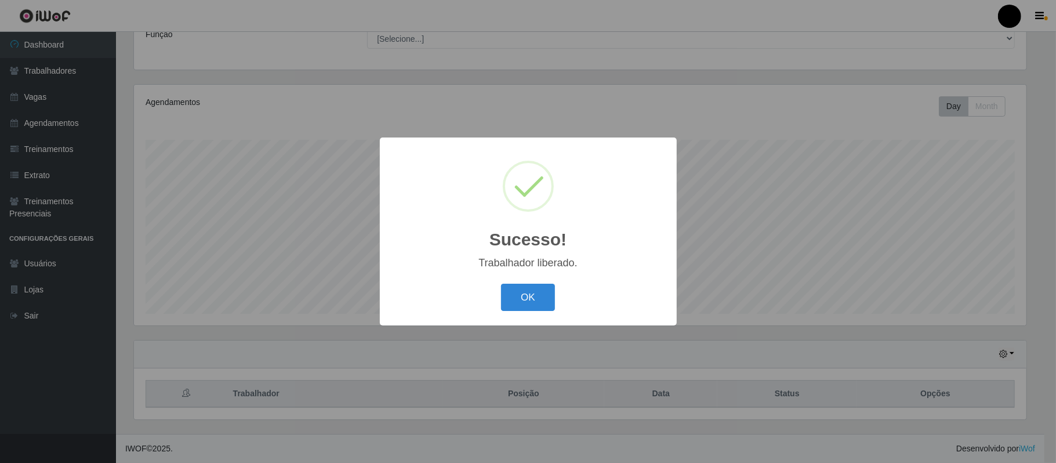
click at [924, 230] on div "Sucesso! × Trabalhador liberado. OK Cancel" at bounding box center [528, 231] width 1056 height 463
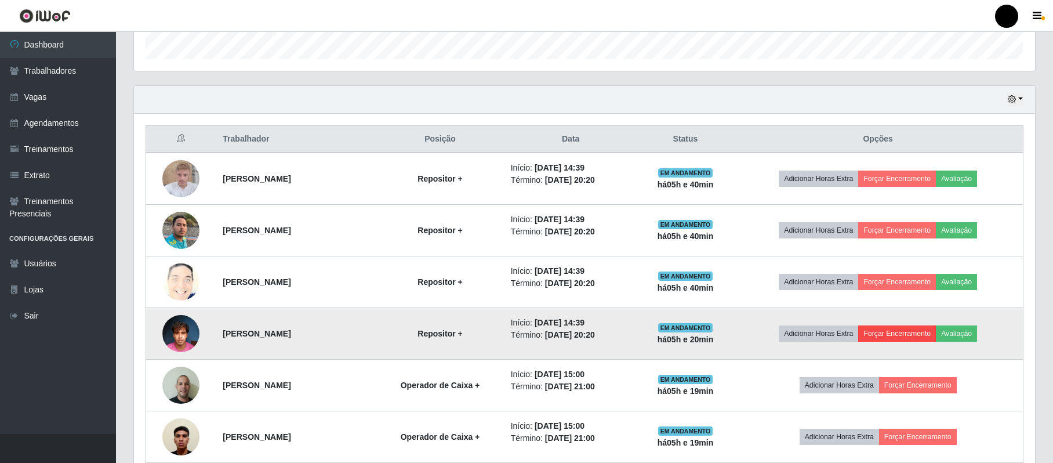
scroll to position [489, 0]
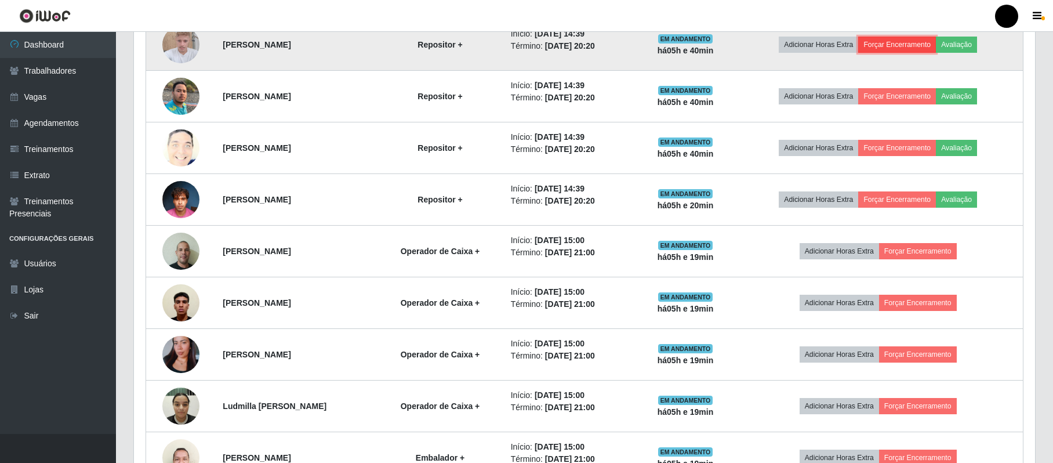
click at [900, 49] on button "Forçar Encerramento" at bounding box center [897, 45] width 78 height 16
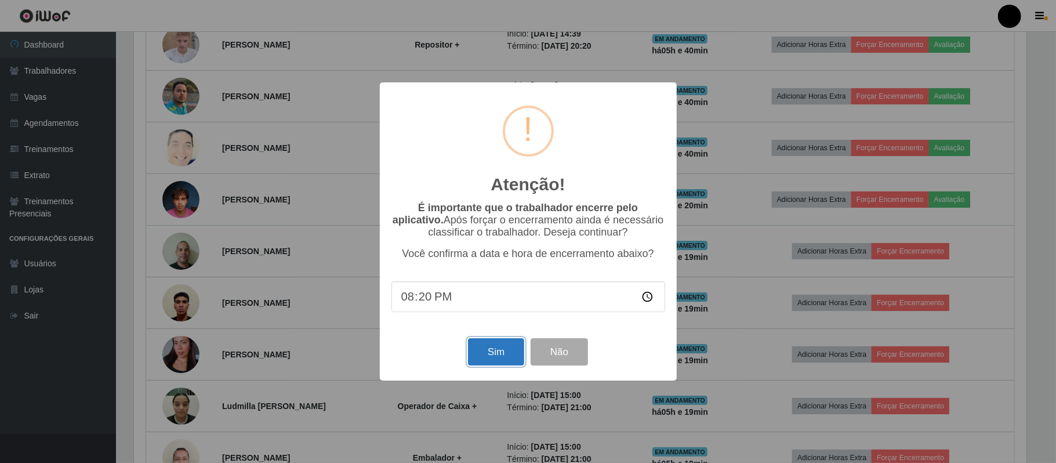
click at [493, 355] on button "Sim" at bounding box center [496, 351] width 56 height 27
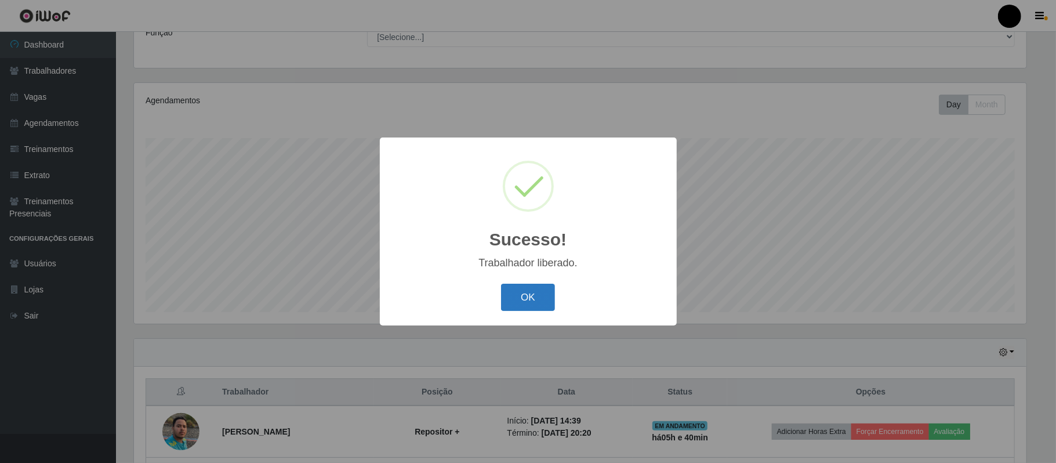
click at [542, 293] on button "OK" at bounding box center [528, 297] width 54 height 27
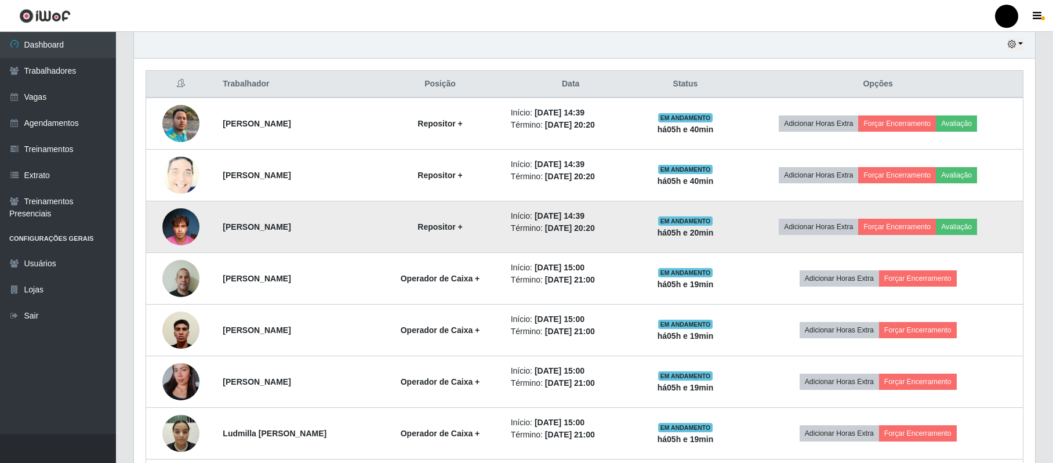
scroll to position [412, 0]
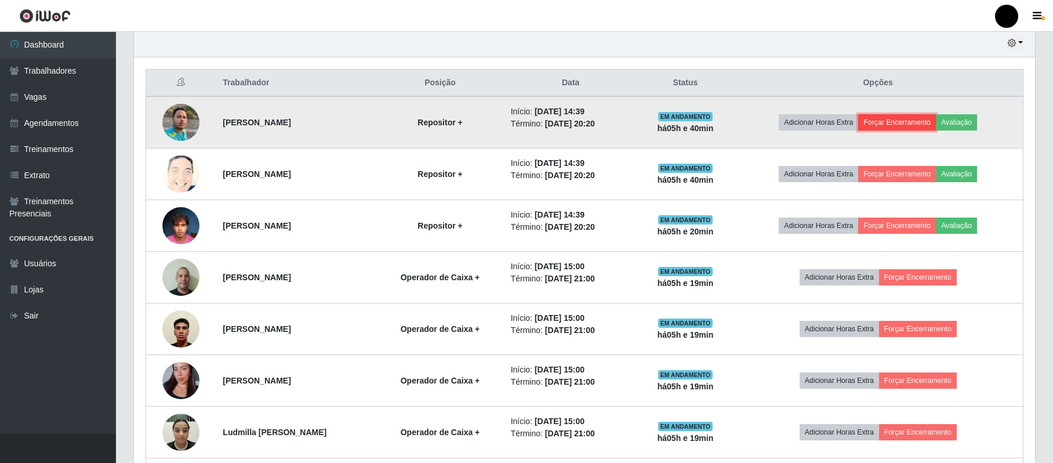
click at [920, 124] on button "Forçar Encerramento" at bounding box center [897, 122] width 78 height 16
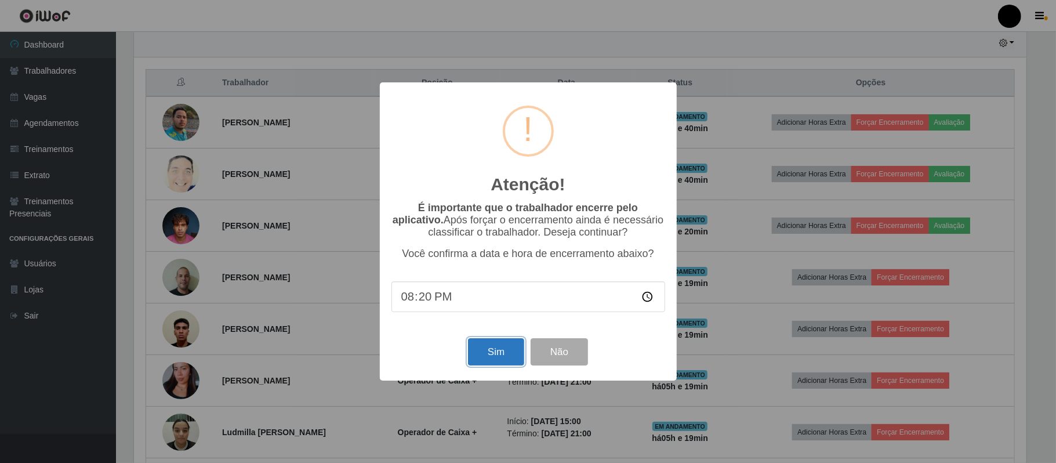
click at [483, 353] on button "Sim" at bounding box center [496, 351] width 56 height 27
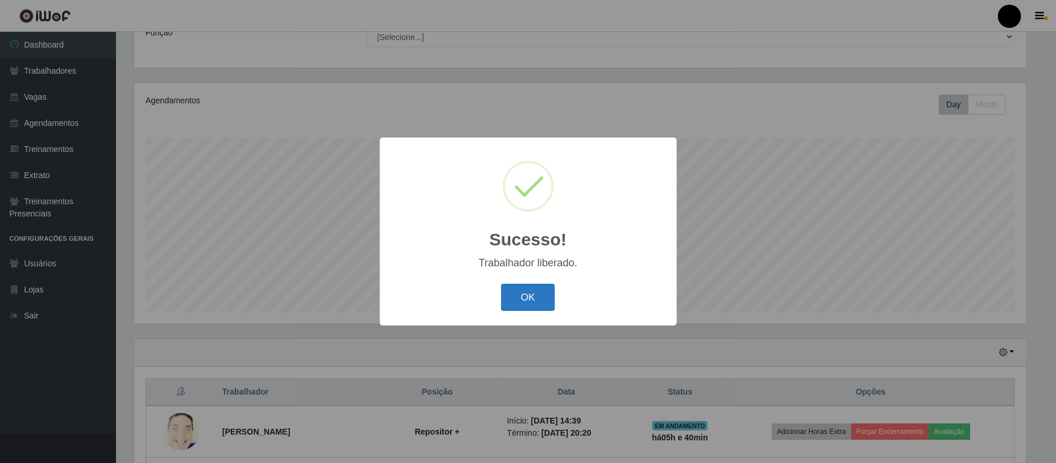
click at [532, 297] on button "OK" at bounding box center [528, 297] width 54 height 27
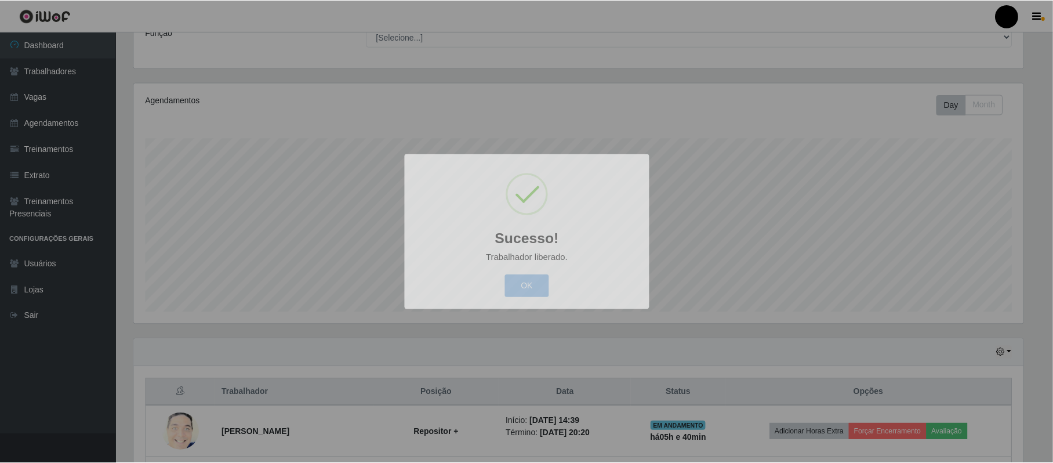
scroll to position [579590, 578930]
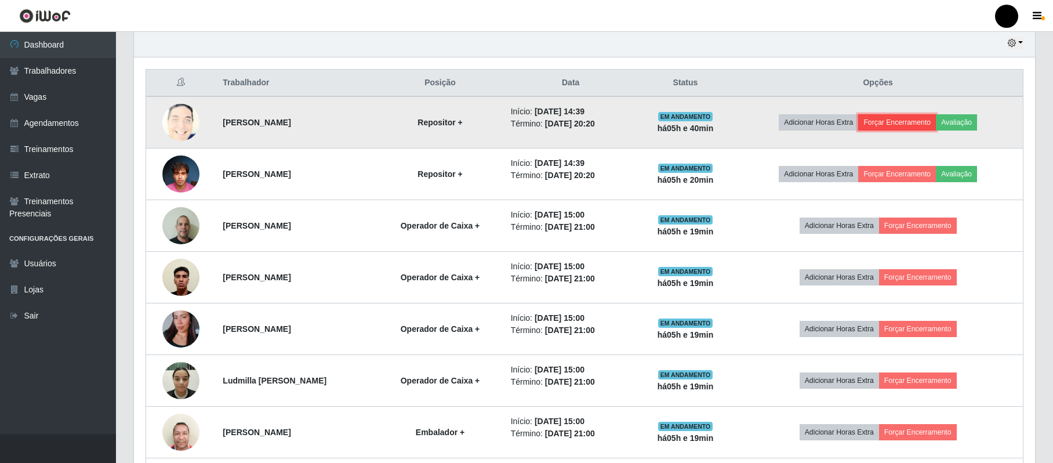
click at [926, 124] on button "Forçar Encerramento" at bounding box center [897, 122] width 78 height 16
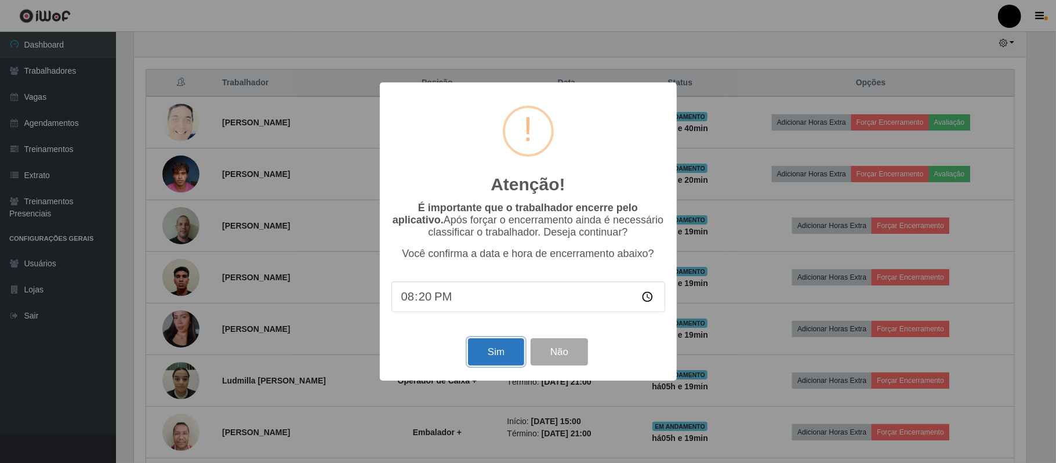
click at [478, 359] on button "Sim" at bounding box center [496, 351] width 56 height 27
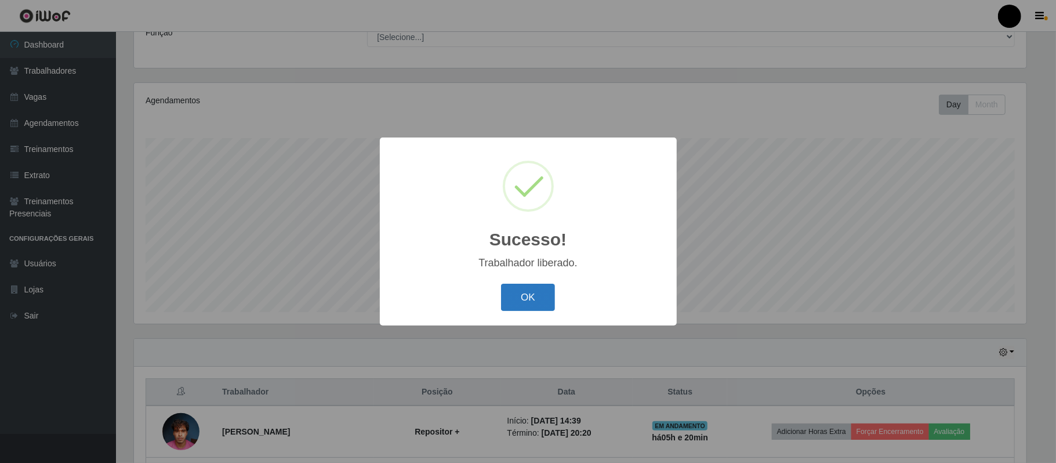
click at [517, 307] on button "OK" at bounding box center [528, 297] width 54 height 27
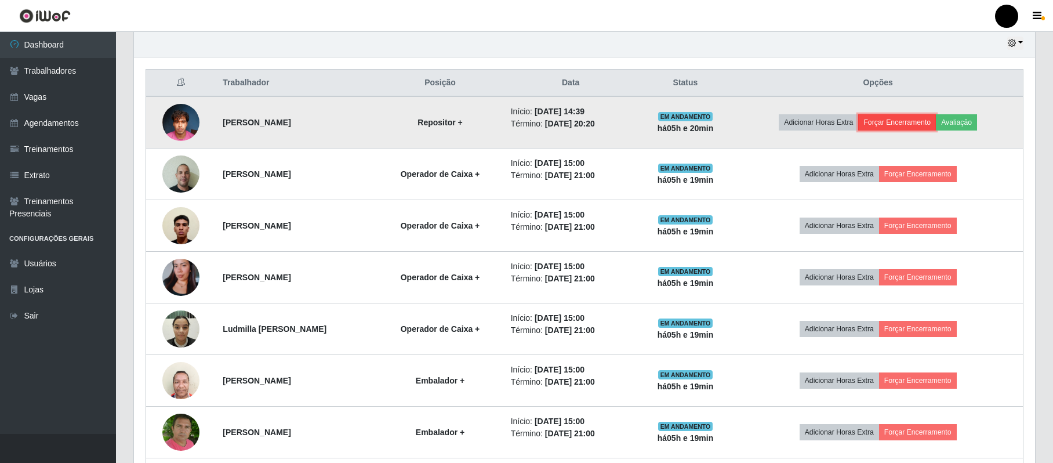
click at [909, 126] on button "Forçar Encerramento" at bounding box center [897, 122] width 78 height 16
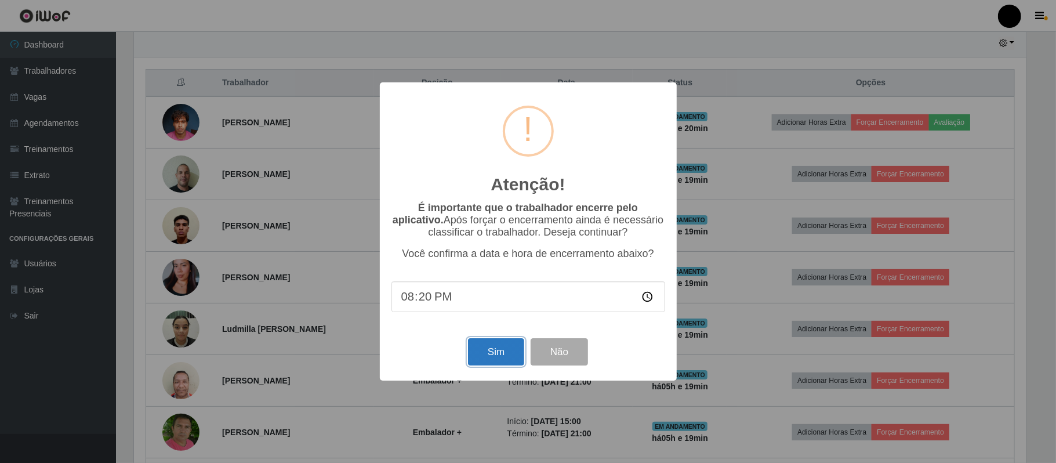
click at [485, 351] on button "Sim" at bounding box center [496, 351] width 56 height 27
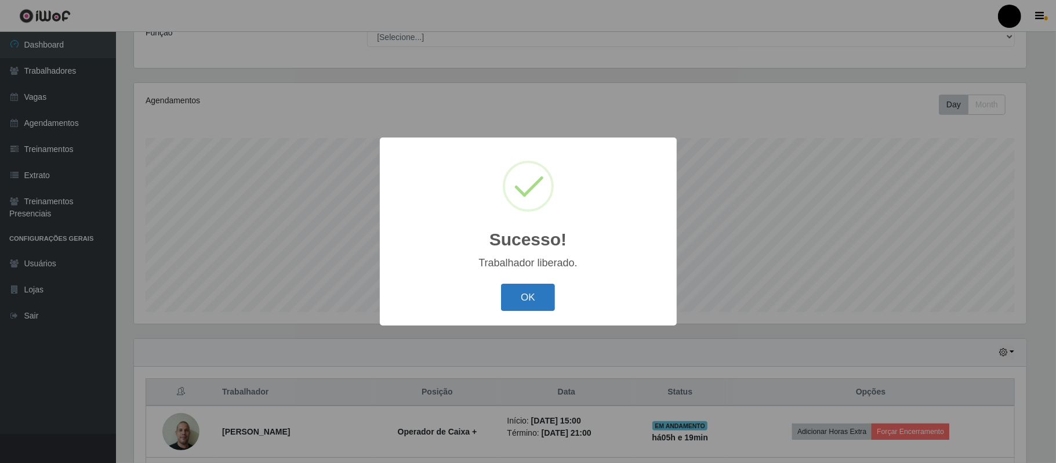
click at [520, 292] on button "OK" at bounding box center [528, 297] width 54 height 27
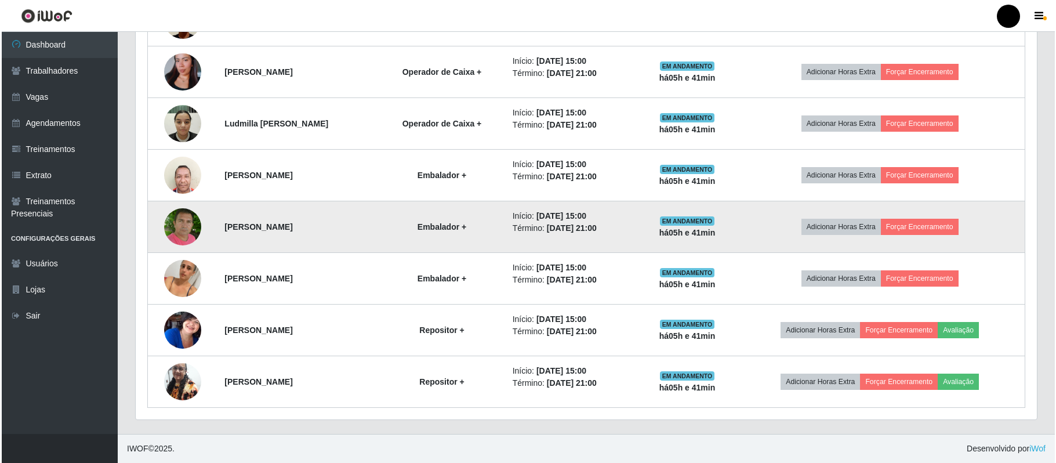
scroll to position [414, 0]
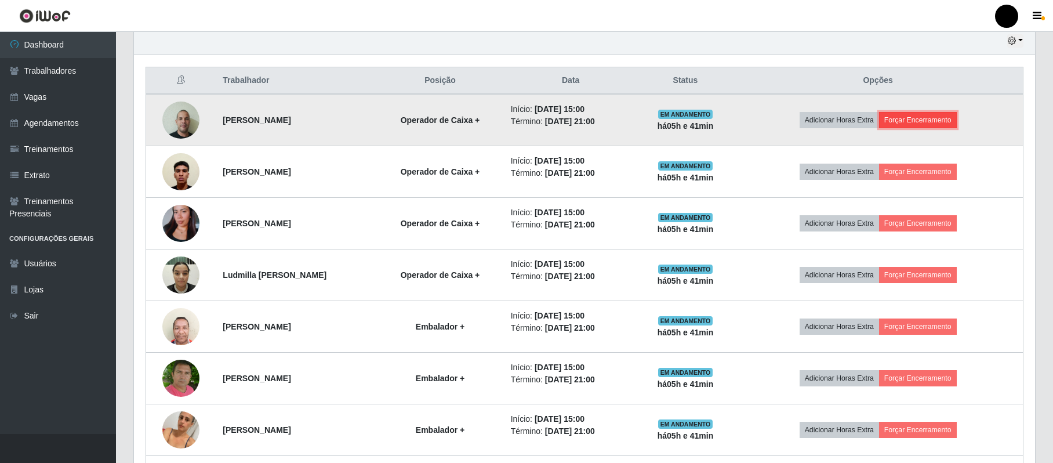
click at [957, 124] on button "Forçar Encerramento" at bounding box center [918, 120] width 78 height 16
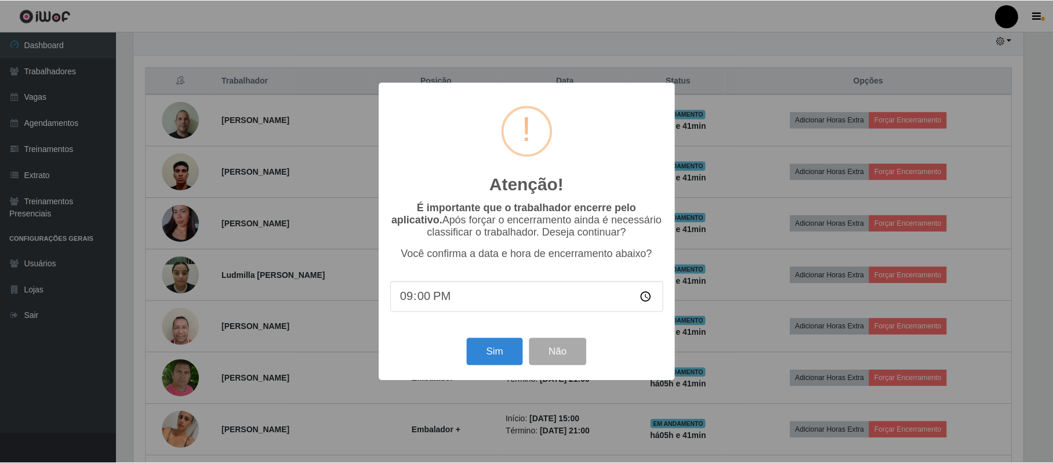
scroll to position [241, 892]
drag, startPoint x: 511, startPoint y: 358, endPoint x: 537, endPoint y: 355, distance: 25.6
click at [511, 357] on button "Sim" at bounding box center [496, 351] width 56 height 27
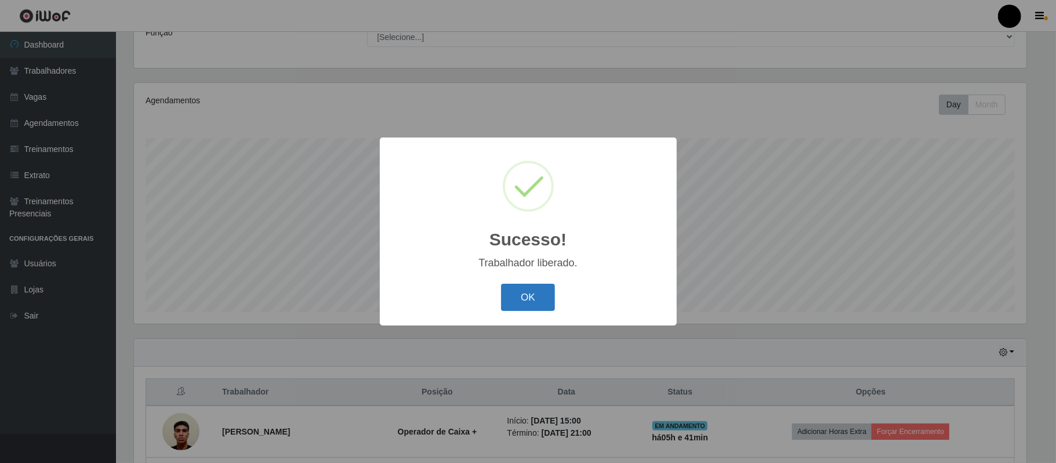
click at [532, 286] on button "OK" at bounding box center [528, 297] width 54 height 27
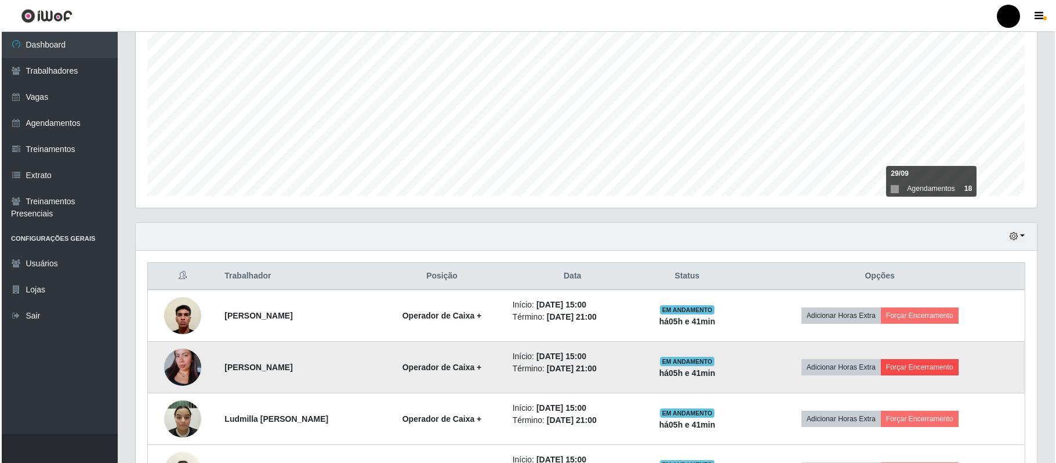
scroll to position [335, 0]
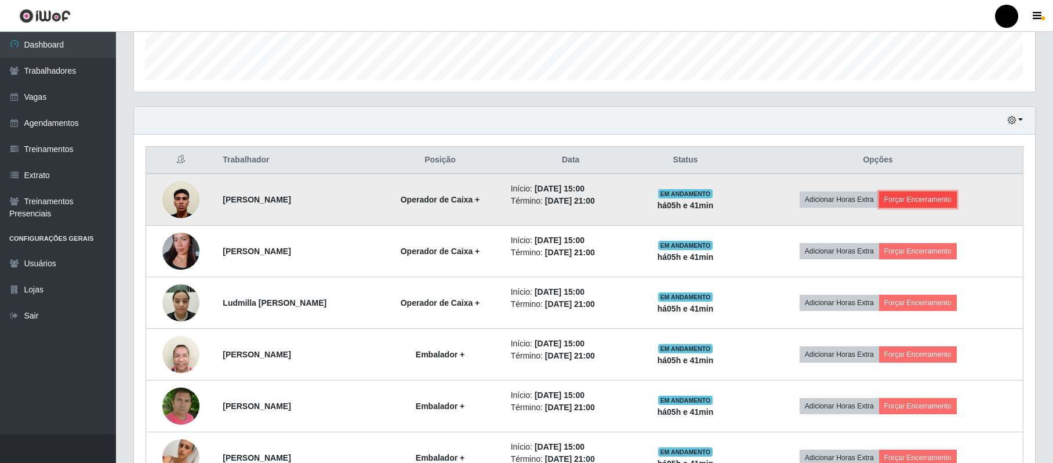
click at [916, 205] on button "Forçar Encerramento" at bounding box center [918, 199] width 78 height 16
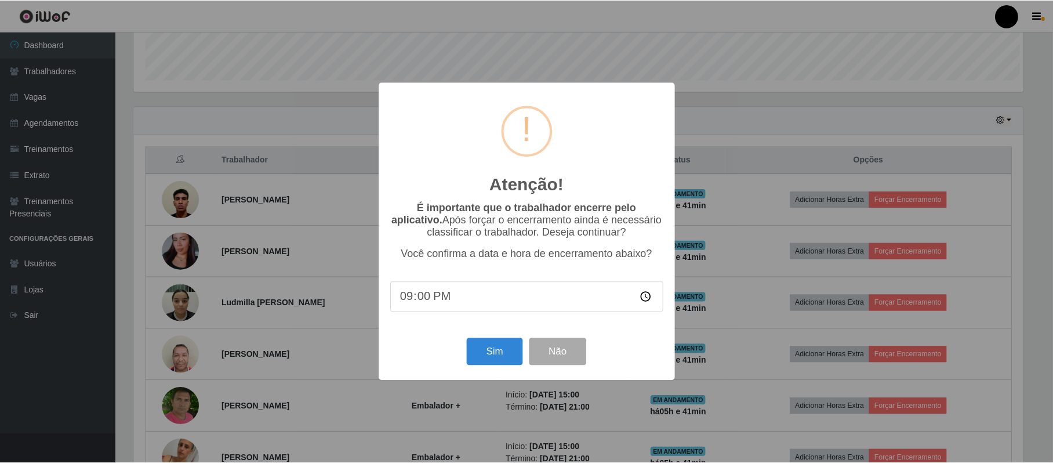
scroll to position [241, 892]
click at [497, 358] on button "Sim" at bounding box center [496, 351] width 56 height 27
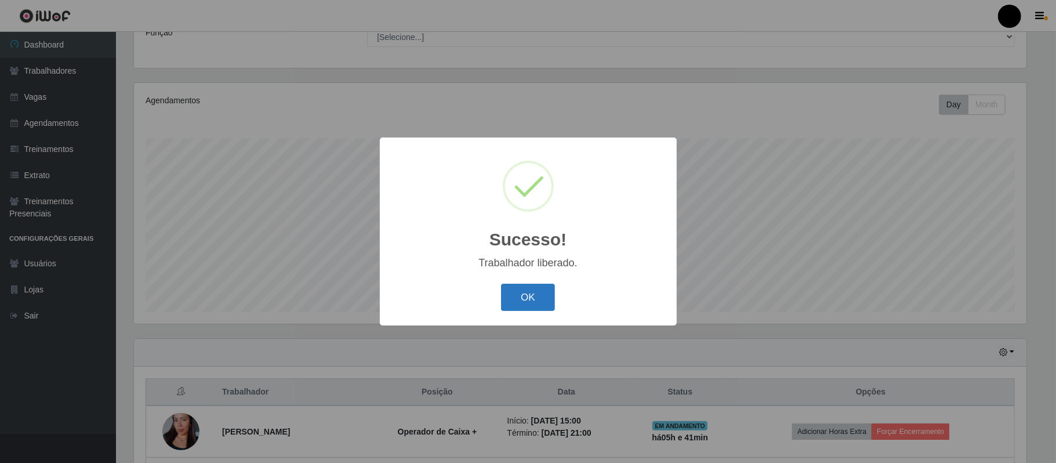
click at [515, 293] on button "OK" at bounding box center [528, 297] width 54 height 27
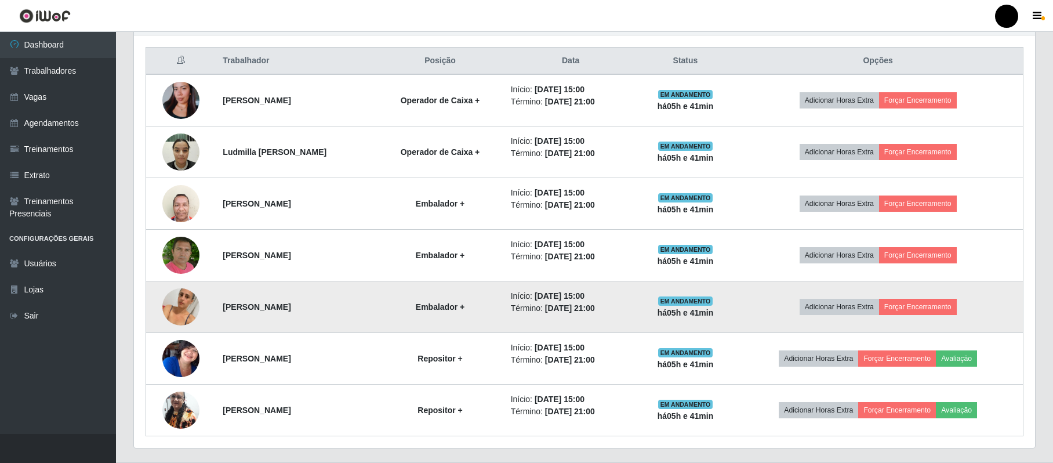
scroll to position [465, 0]
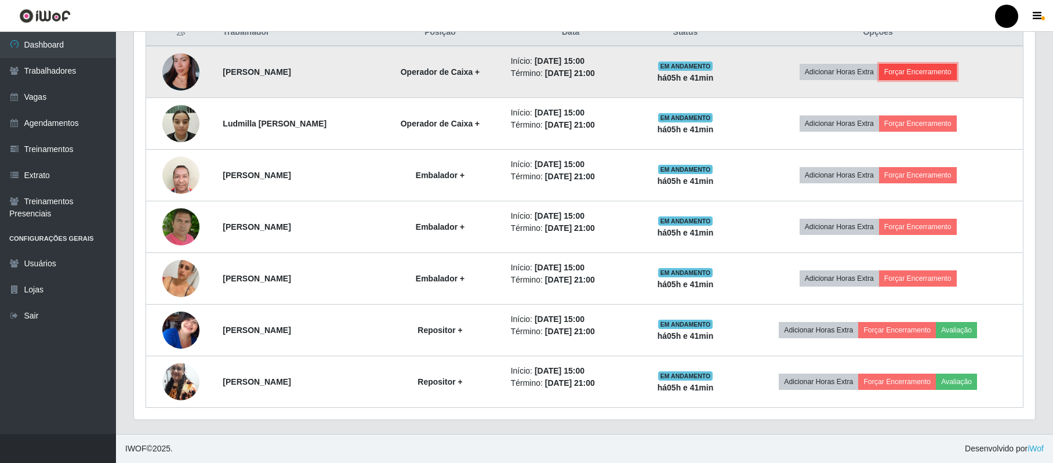
click at [942, 64] on button "Forçar Encerramento" at bounding box center [918, 72] width 78 height 16
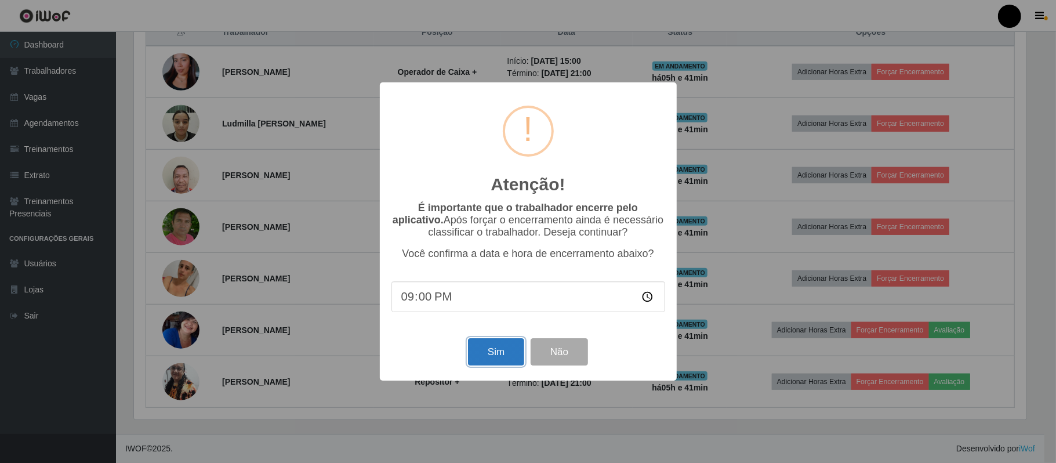
click at [488, 358] on button "Sim" at bounding box center [496, 351] width 56 height 27
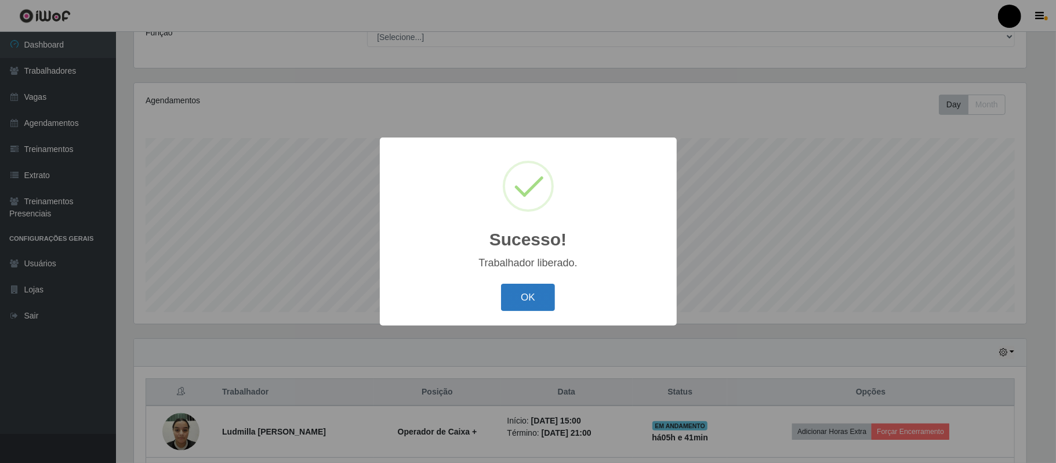
click at [529, 293] on button "OK" at bounding box center [528, 297] width 54 height 27
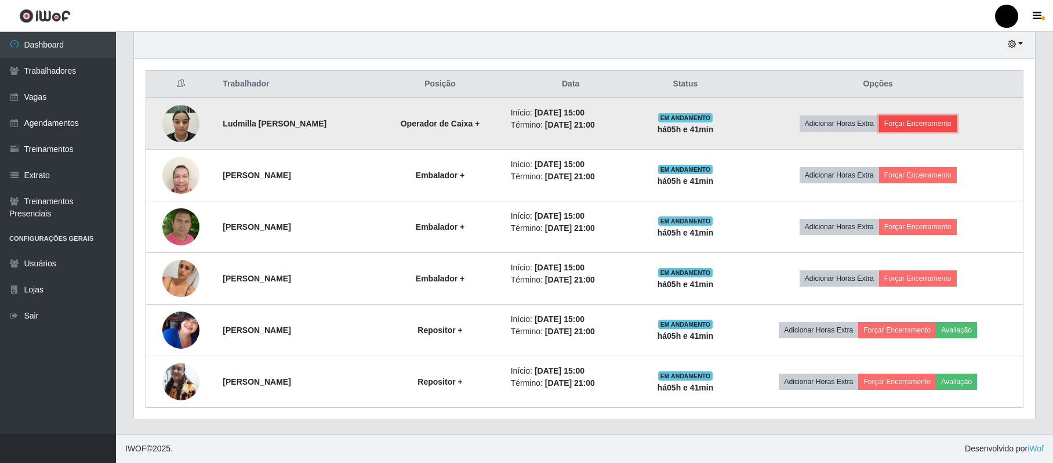
click at [934, 122] on button "Forçar Encerramento" at bounding box center [918, 123] width 78 height 16
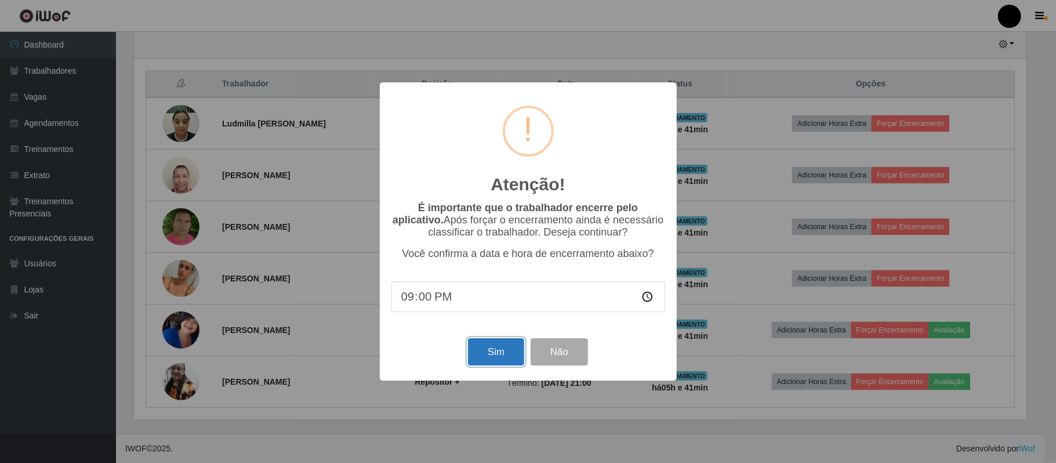
click at [491, 360] on button "Sim" at bounding box center [496, 351] width 56 height 27
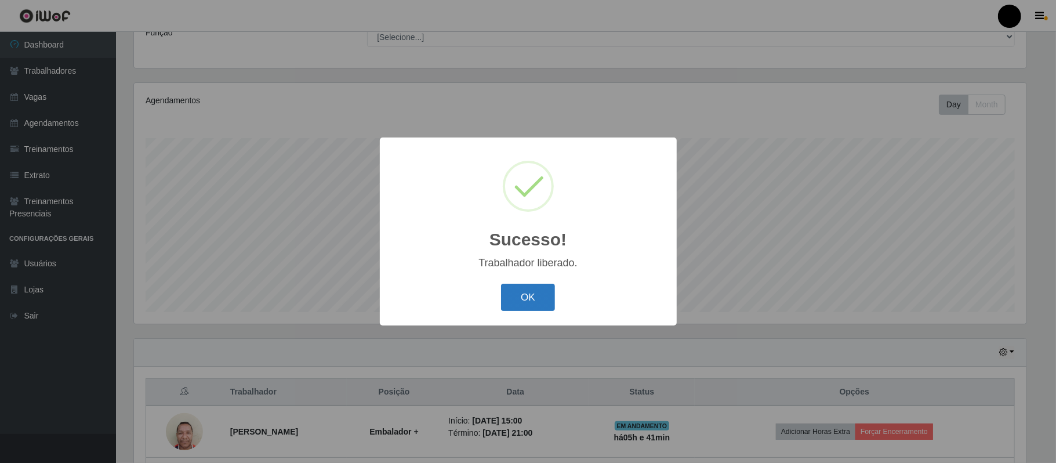
click at [516, 298] on button "OK" at bounding box center [528, 297] width 54 height 27
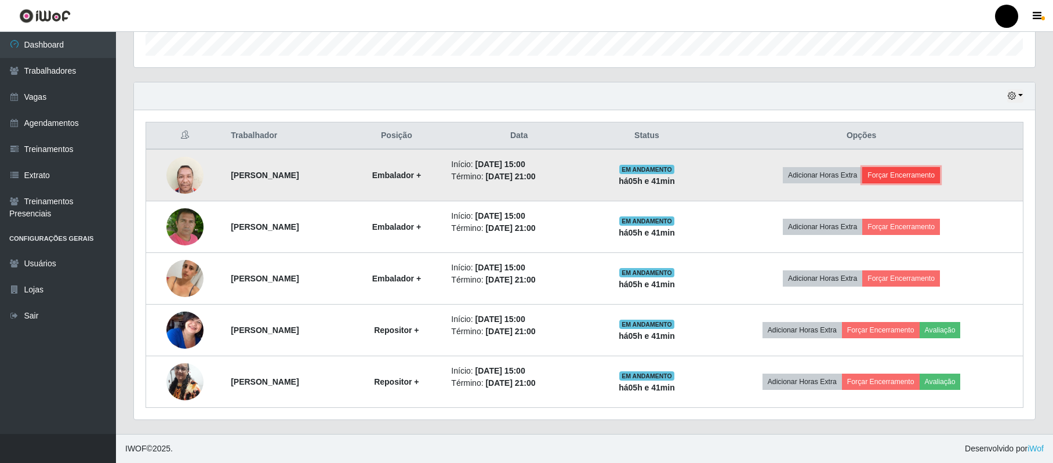
click at [940, 168] on button "Forçar Encerramento" at bounding box center [901, 175] width 78 height 16
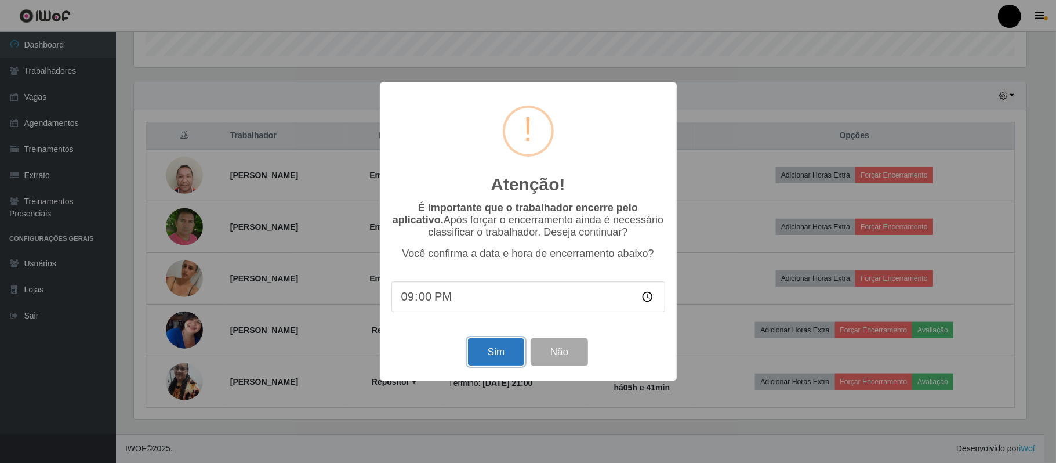
click at [482, 355] on button "Sim" at bounding box center [496, 351] width 56 height 27
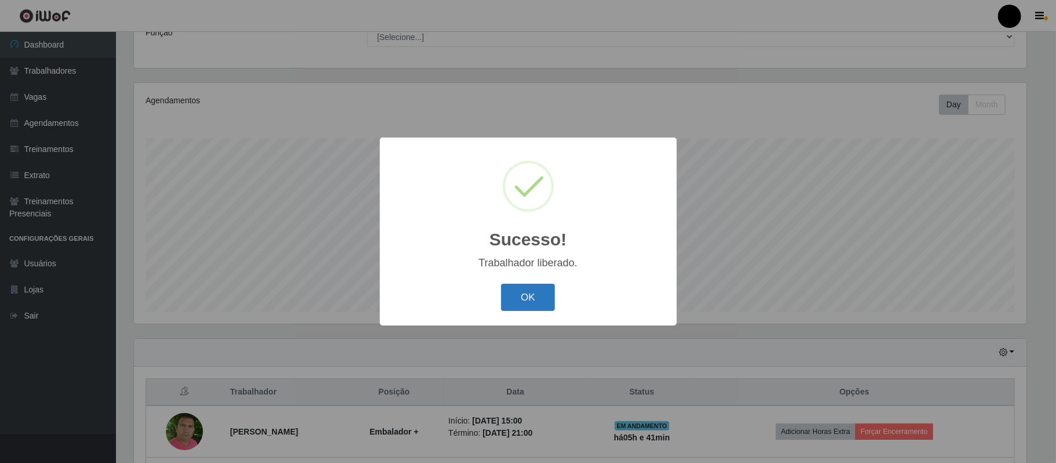
click at [513, 295] on button "OK" at bounding box center [528, 297] width 54 height 27
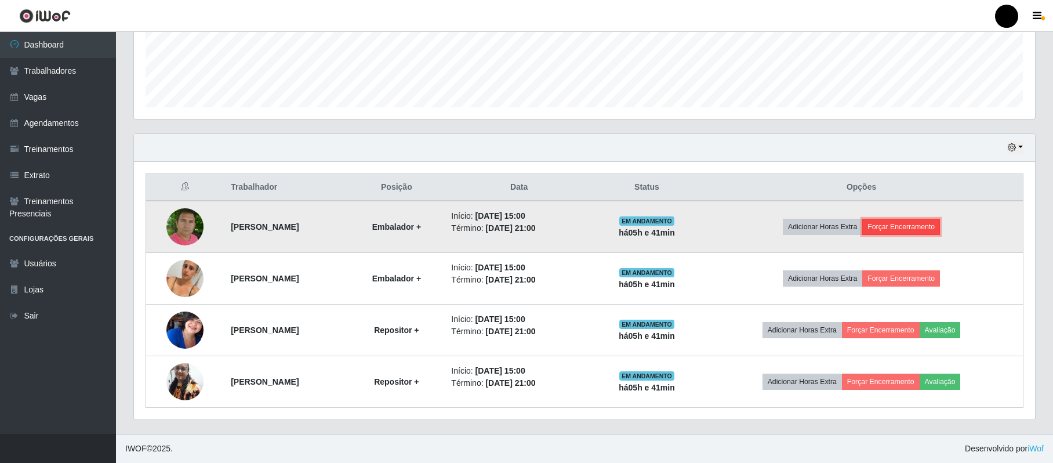
click at [902, 227] on button "Forçar Encerramento" at bounding box center [901, 227] width 78 height 16
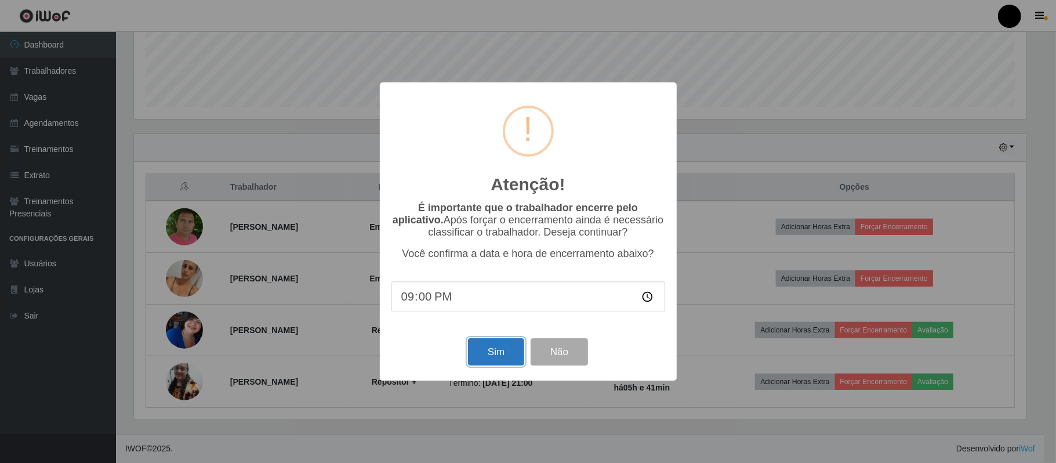
click at [503, 351] on button "Sim" at bounding box center [496, 351] width 56 height 27
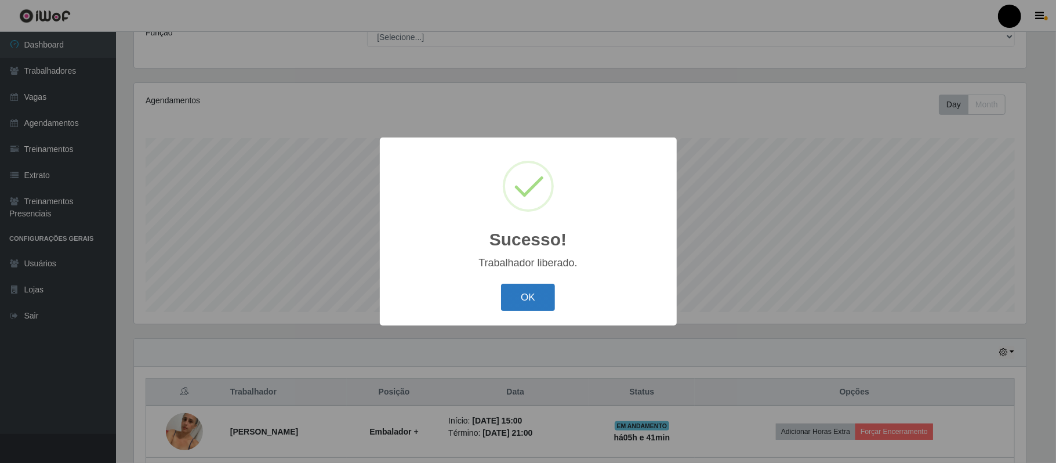
click at [525, 302] on button "OK" at bounding box center [528, 297] width 54 height 27
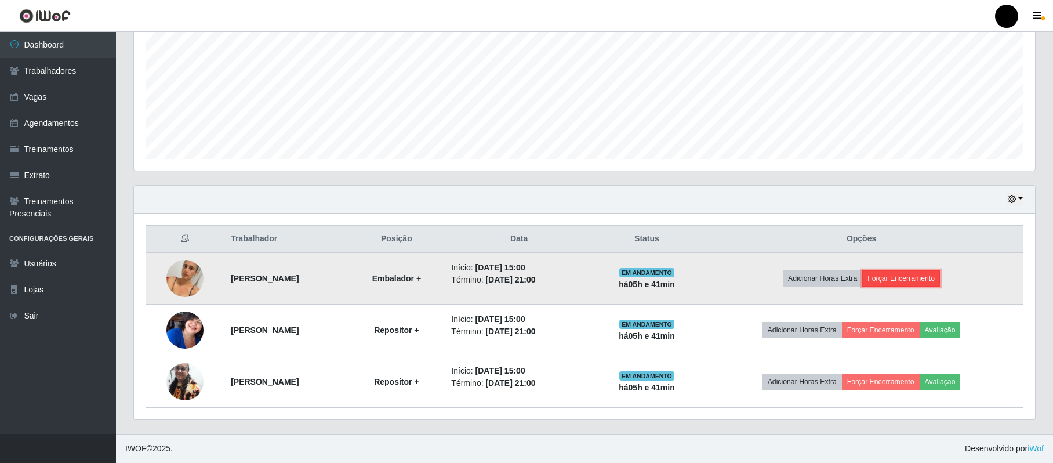
click at [938, 274] on button "Forçar Encerramento" at bounding box center [901, 278] width 78 height 16
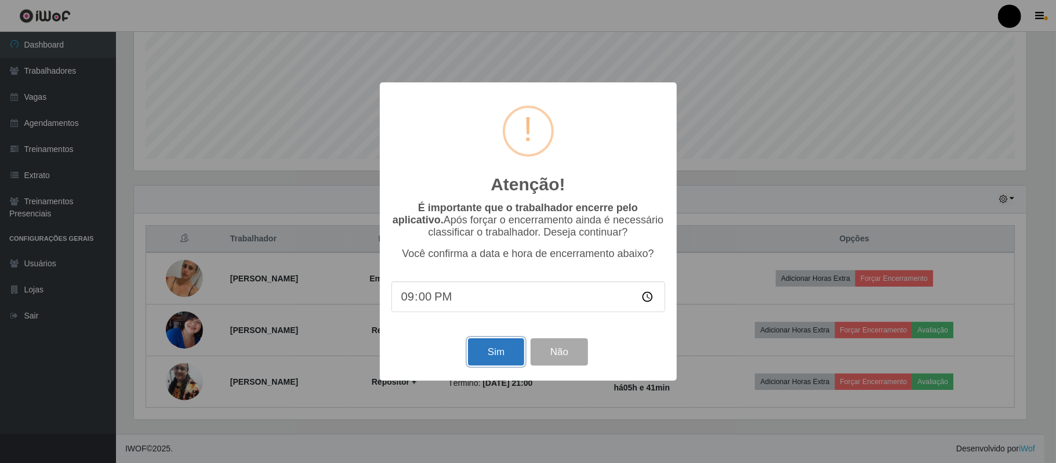
click at [493, 355] on button "Sim" at bounding box center [496, 351] width 56 height 27
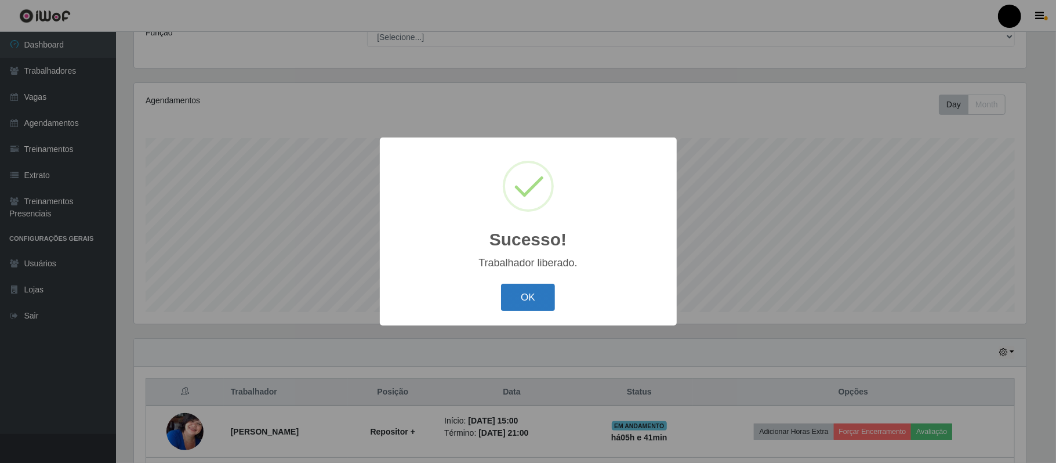
click at [547, 304] on button "OK" at bounding box center [528, 297] width 54 height 27
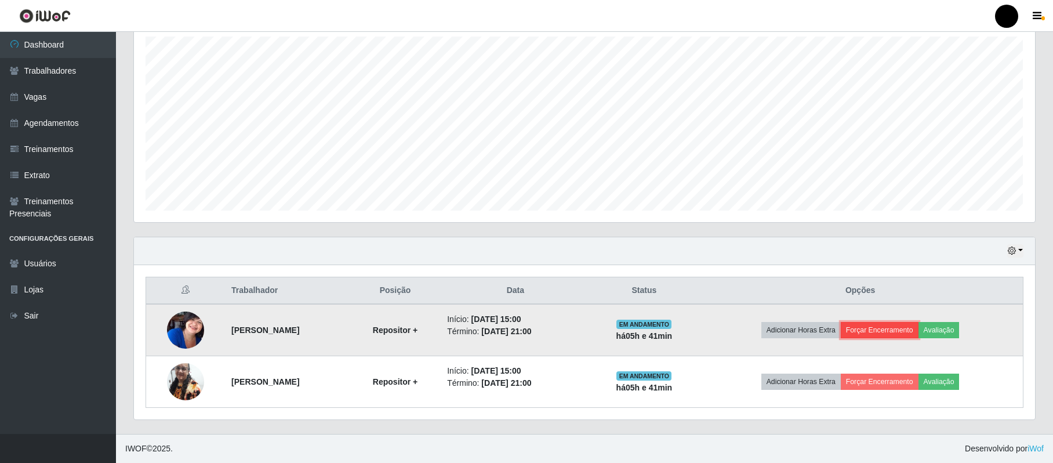
click at [918, 332] on button "Forçar Encerramento" at bounding box center [880, 330] width 78 height 16
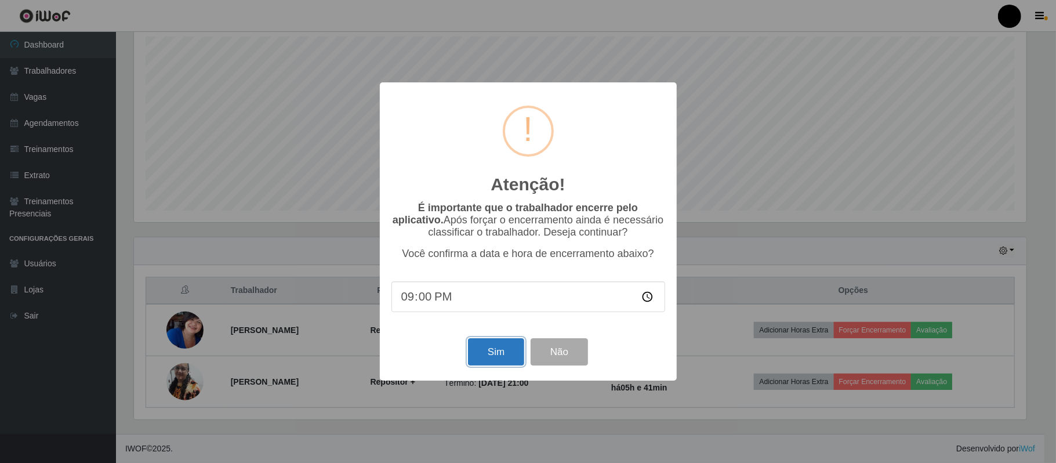
click at [475, 354] on button "Sim" at bounding box center [496, 351] width 56 height 27
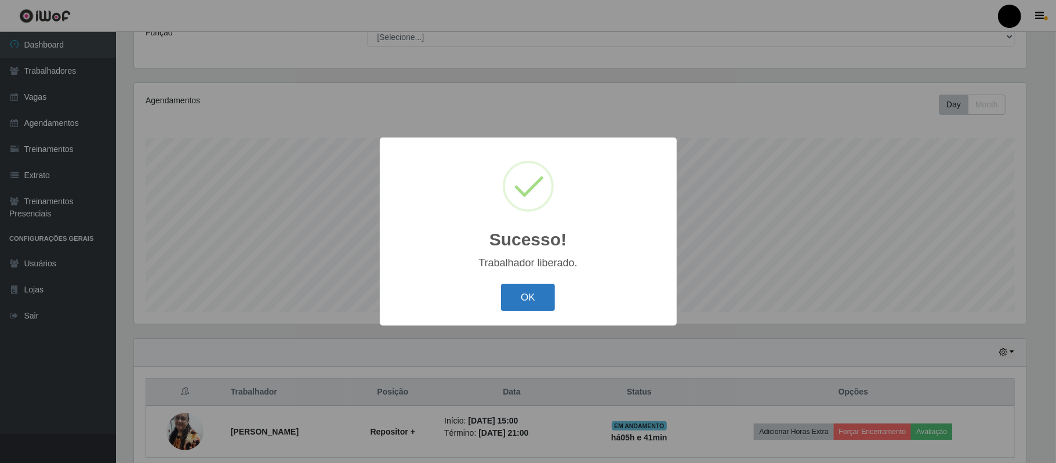
click at [533, 304] on button "OK" at bounding box center [528, 297] width 54 height 27
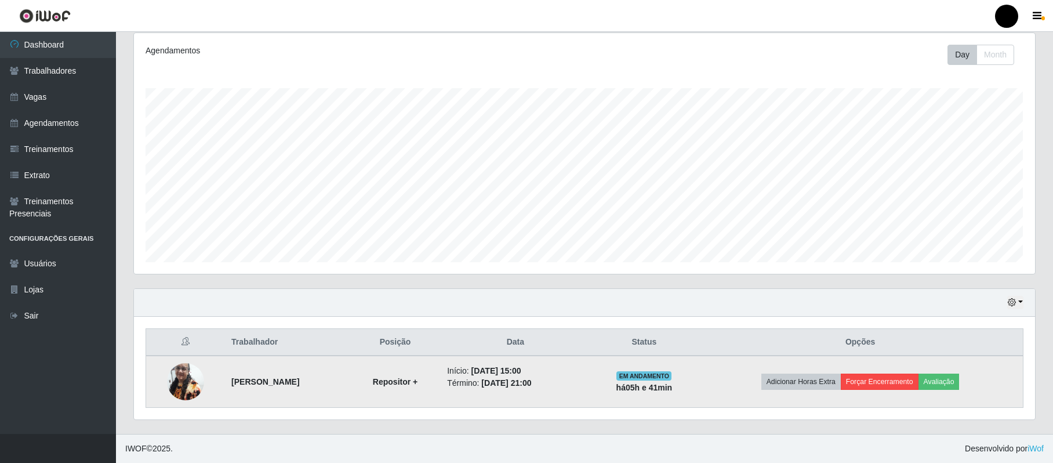
drag, startPoint x: 898, startPoint y: 372, endPoint x: 896, endPoint y: 378, distance: 6.6
click at [898, 374] on td "Adicionar Horas Extra Forçar Encerramento Avaliação" at bounding box center [860, 381] width 325 height 52
click at [896, 379] on button "Forçar Encerramento" at bounding box center [880, 381] width 78 height 16
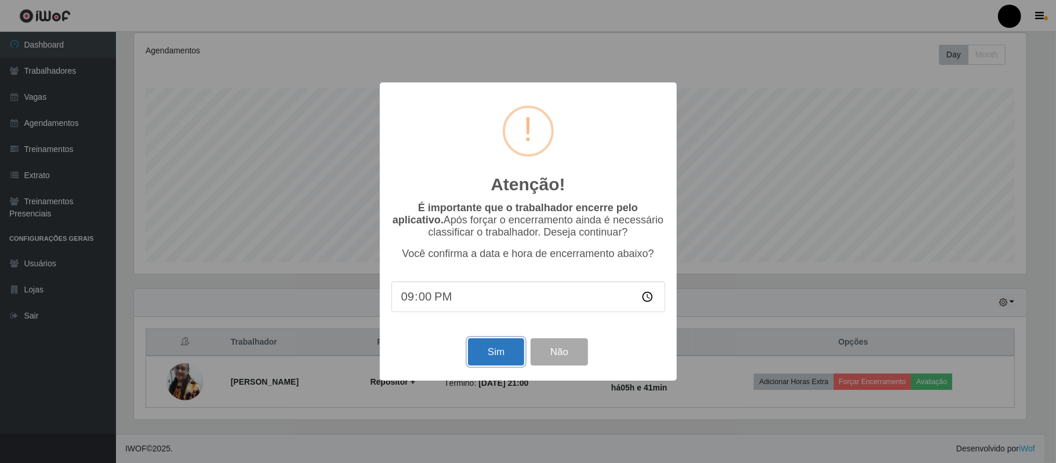
click at [500, 356] on button "Sim" at bounding box center [496, 351] width 56 height 27
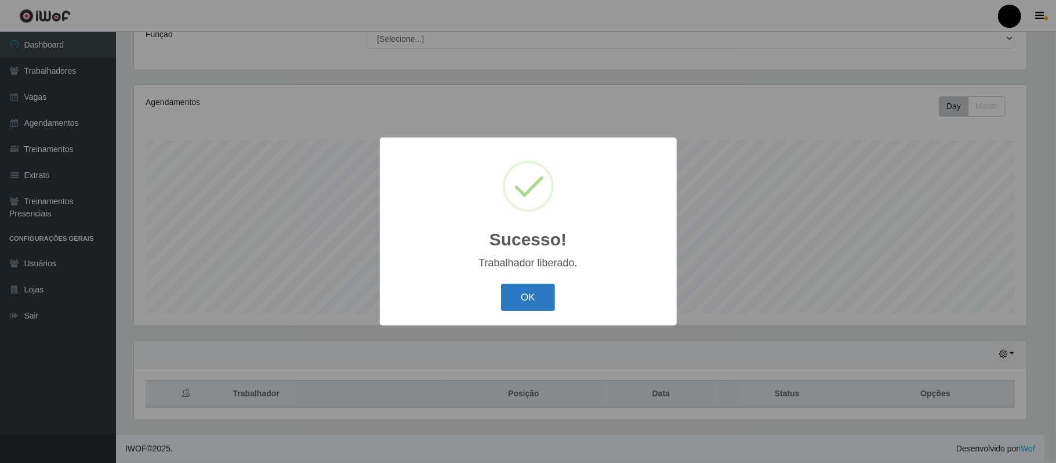
click at [543, 295] on button "OK" at bounding box center [528, 297] width 54 height 27
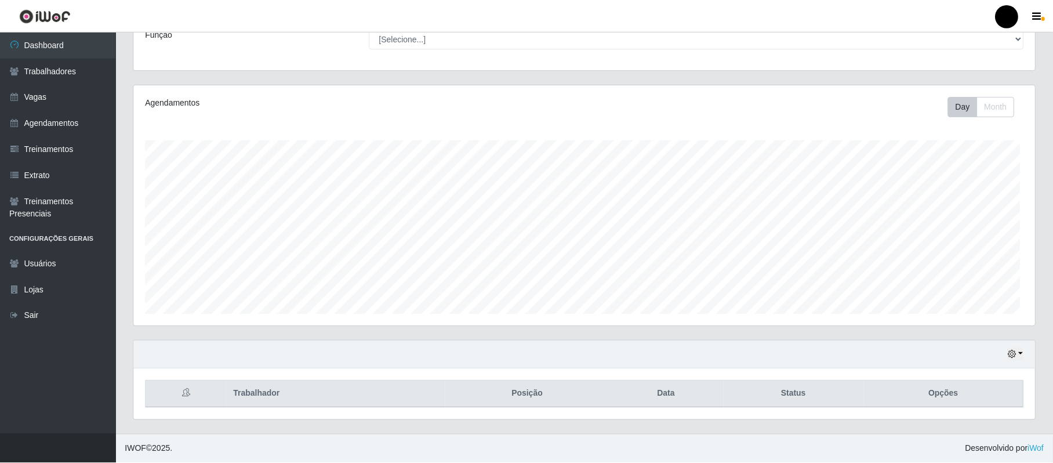
scroll to position [241, 900]
